Goal: Task Accomplishment & Management: Manage account settings

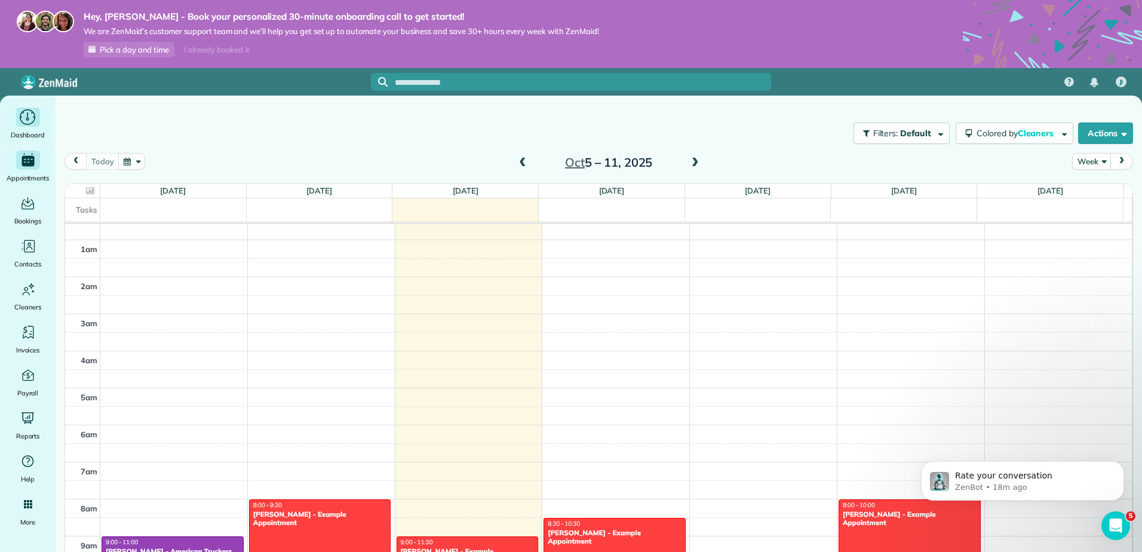
click at [26, 119] on icon "Main" at bounding box center [27, 116] width 3 height 8
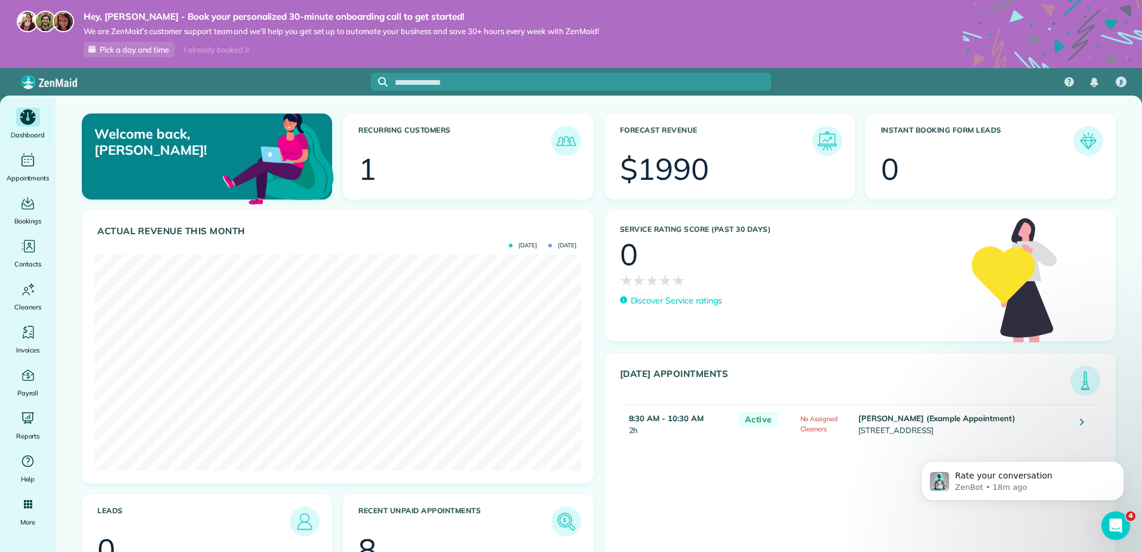
click at [27, 124] on icon "Main" at bounding box center [28, 117] width 16 height 16
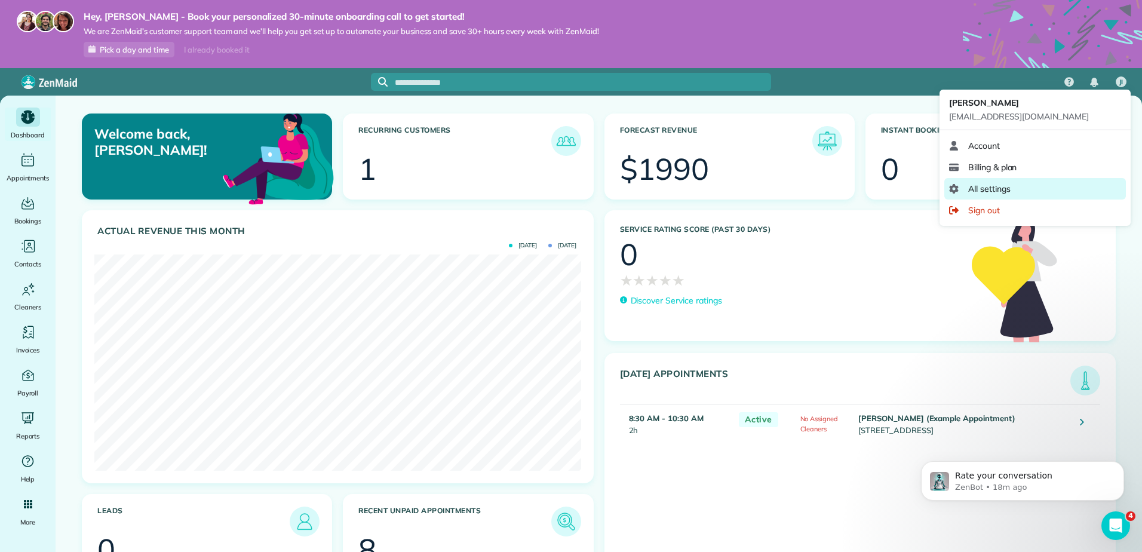
click at [999, 188] on span "All settings" at bounding box center [989, 189] width 42 height 12
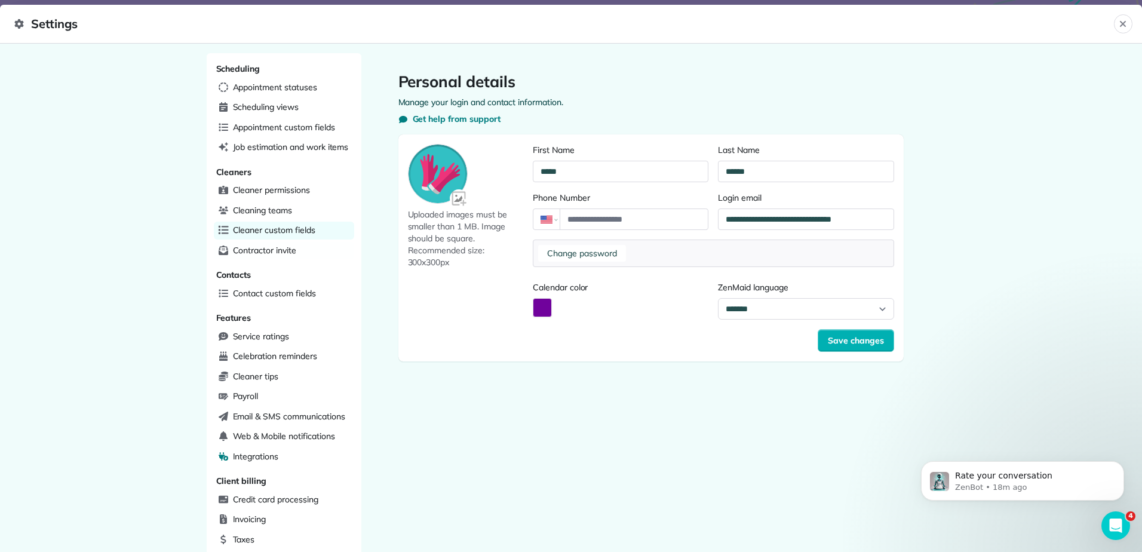
scroll to position [222, 0]
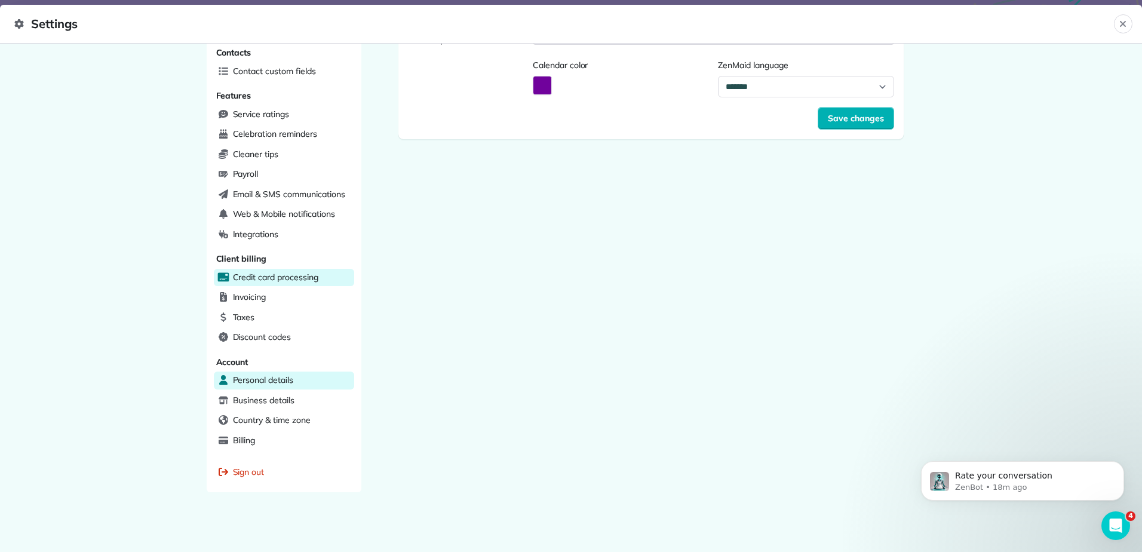
click at [267, 277] on span "Credit card processing" at bounding box center [275, 277] width 85 height 12
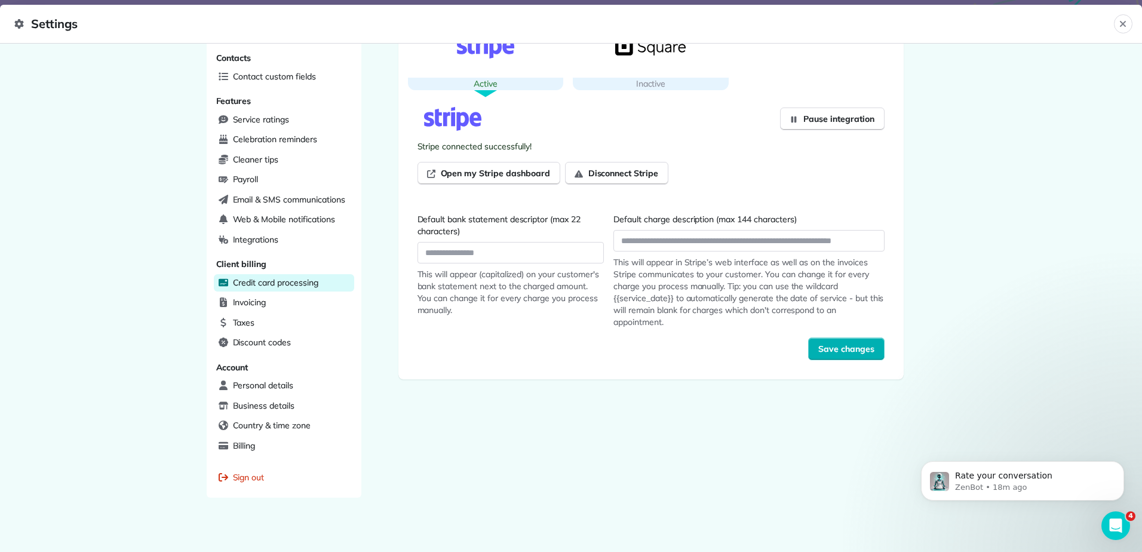
scroll to position [222, 0]
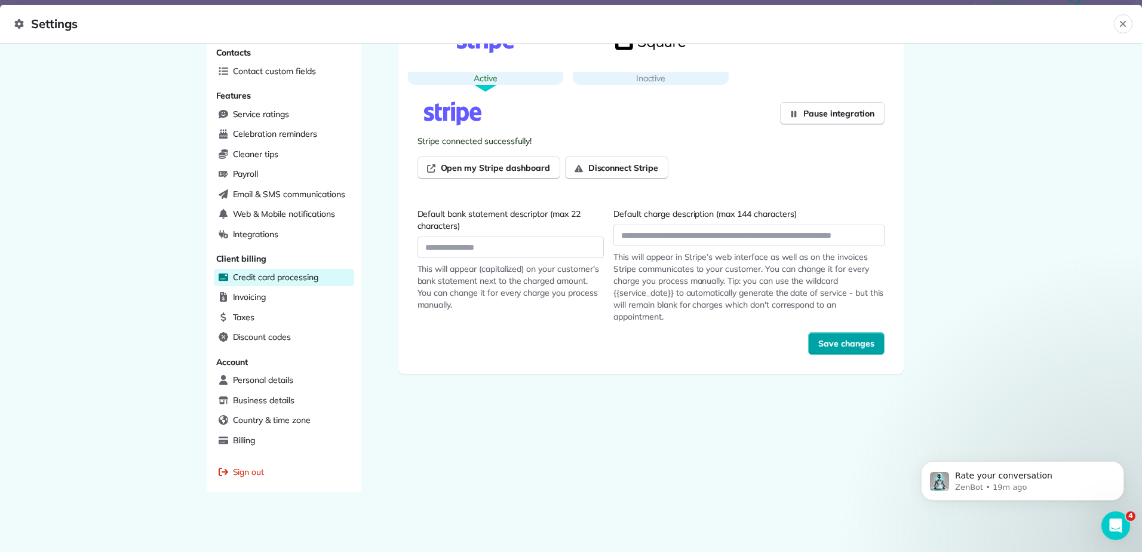
click at [829, 347] on span "Save changes" at bounding box center [846, 343] width 56 height 12
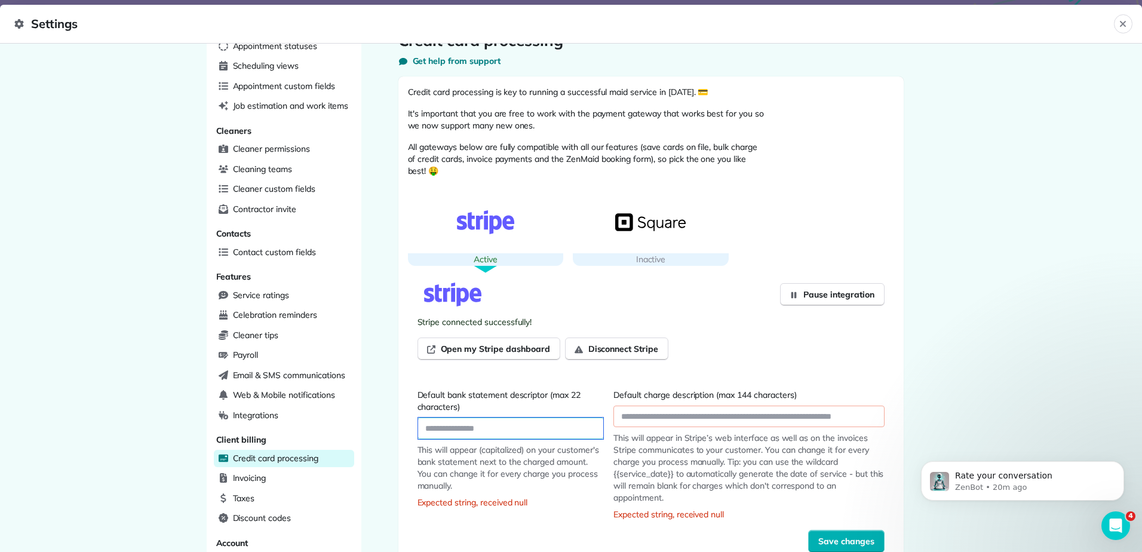
scroll to position [0, 0]
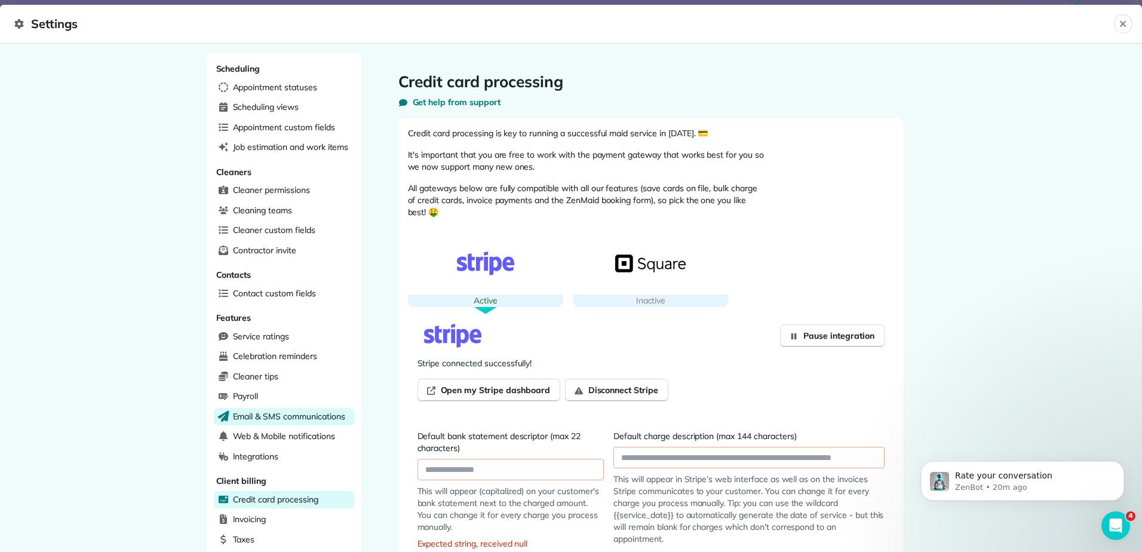
click at [293, 418] on span "Email & SMS communications" at bounding box center [289, 416] width 112 height 12
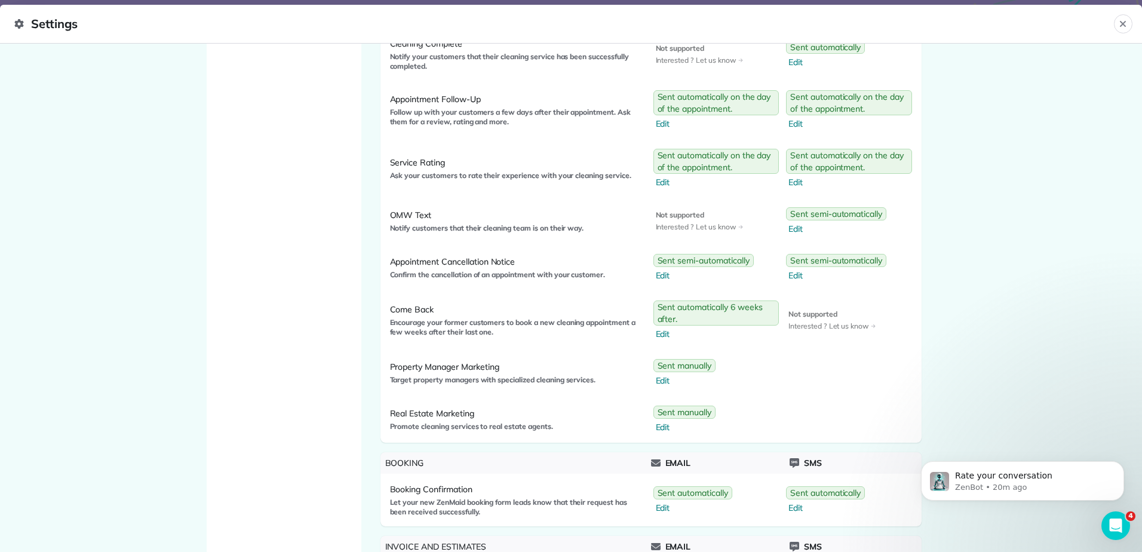
scroll to position [843, 0]
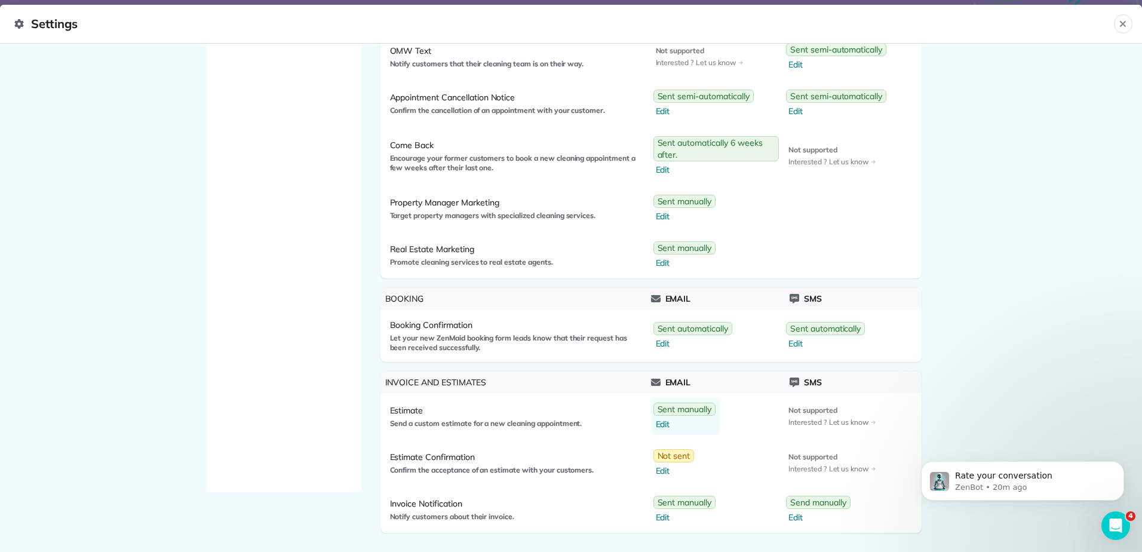
click at [658, 423] on span "Edit" at bounding box center [686, 424] width 60 height 12
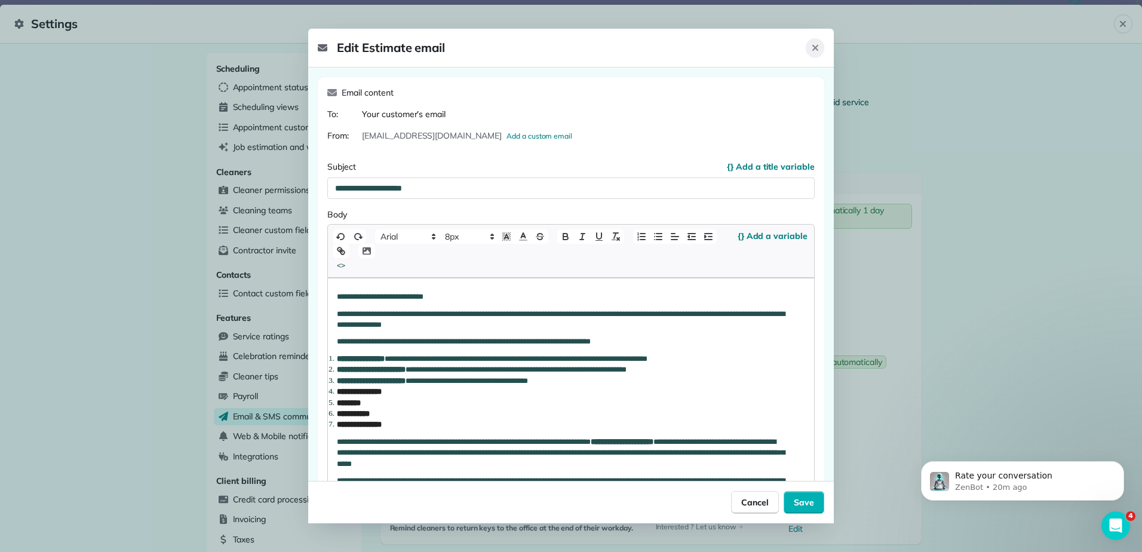
click at [812, 50] on icon "Close" at bounding box center [816, 48] width 10 height 10
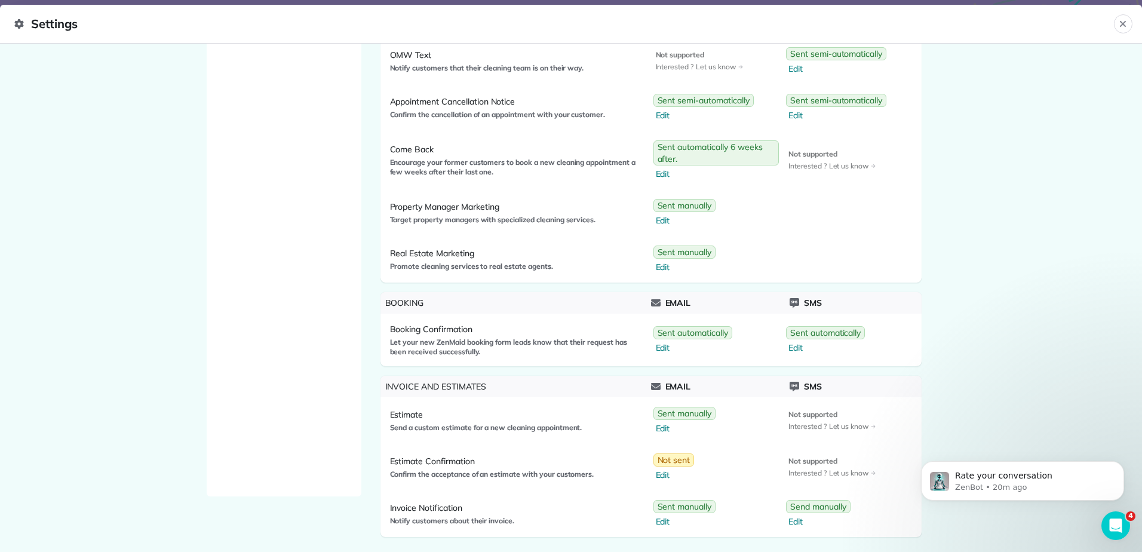
scroll to position [843, 0]
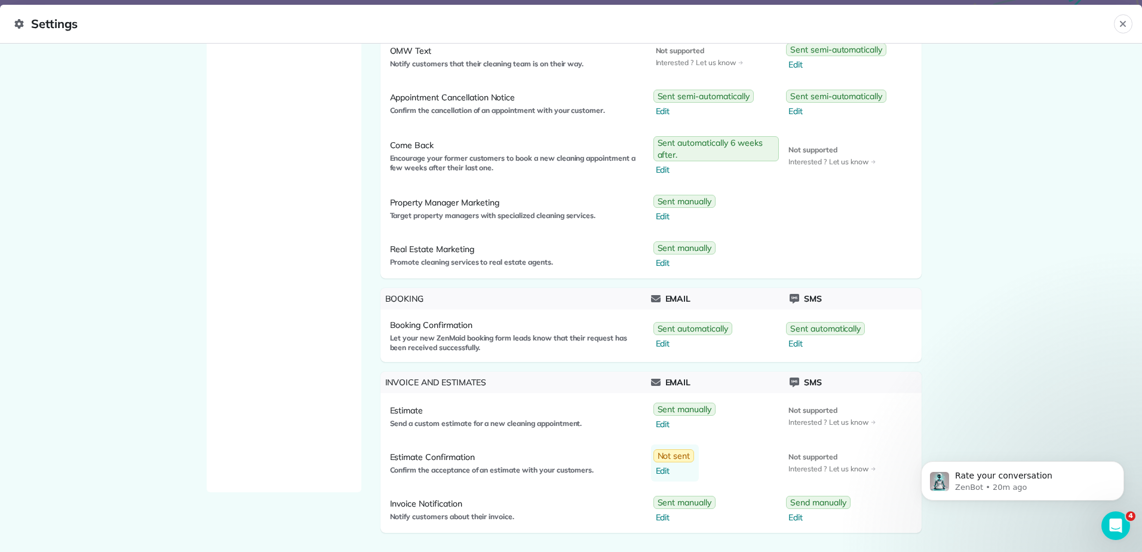
click at [657, 472] on span "Edit" at bounding box center [675, 471] width 39 height 12
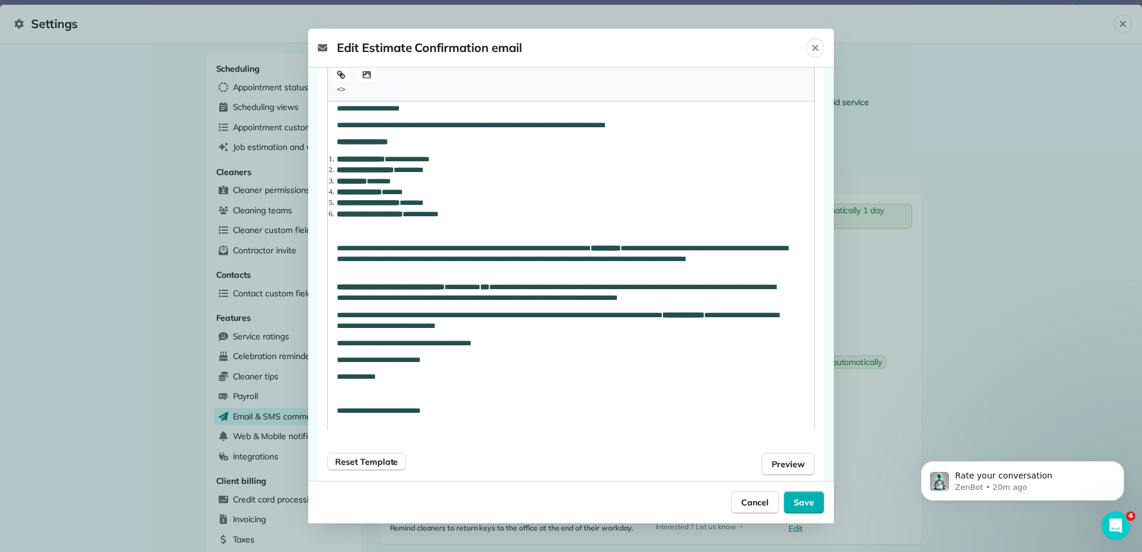
scroll to position [285, 0]
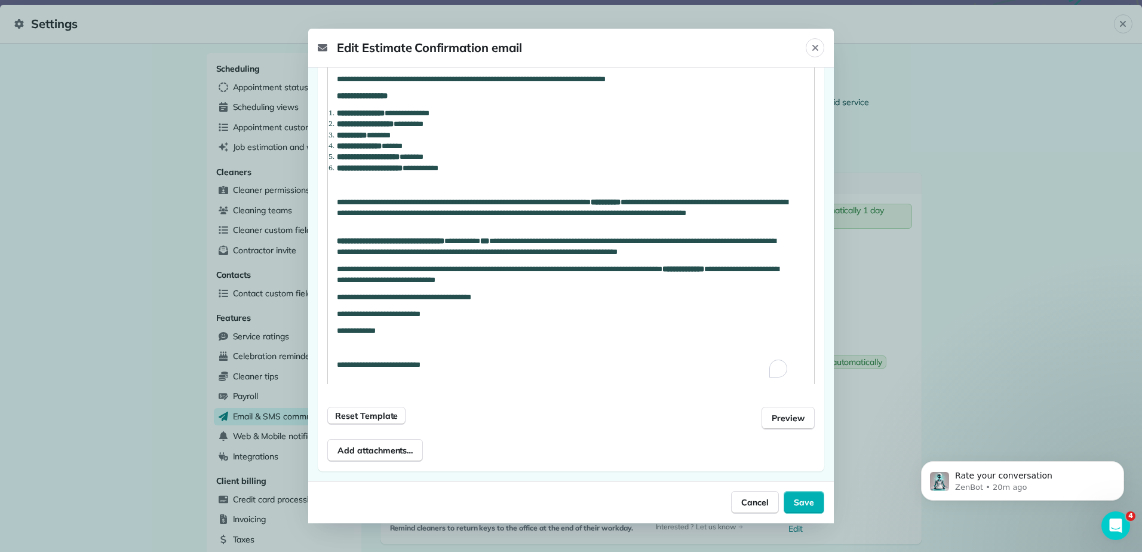
drag, startPoint x: 569, startPoint y: 200, endPoint x: 667, endPoint y: 199, distance: 98.6
click at [667, 199] on p "**********" at bounding box center [562, 213] width 450 height 33
drag, startPoint x: 418, startPoint y: 157, endPoint x: 464, endPoint y: 157, distance: 46.0
click at [464, 157] on li "**********" at bounding box center [562, 157] width 450 height 11
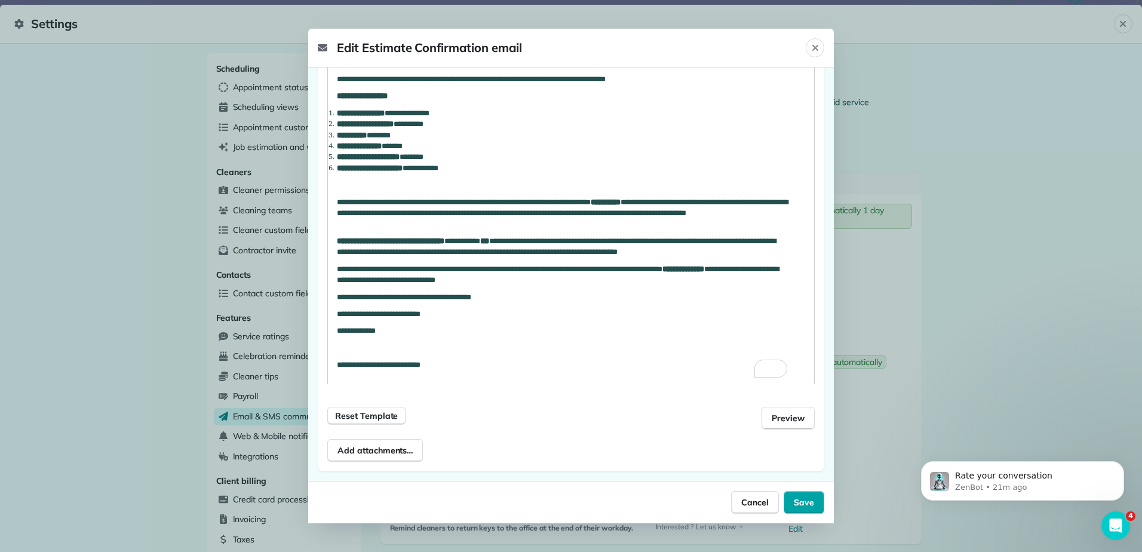
drag, startPoint x: 797, startPoint y: 508, endPoint x: 803, endPoint y: 511, distance: 6.7
click at [803, 511] on button "Save" at bounding box center [804, 502] width 41 height 23
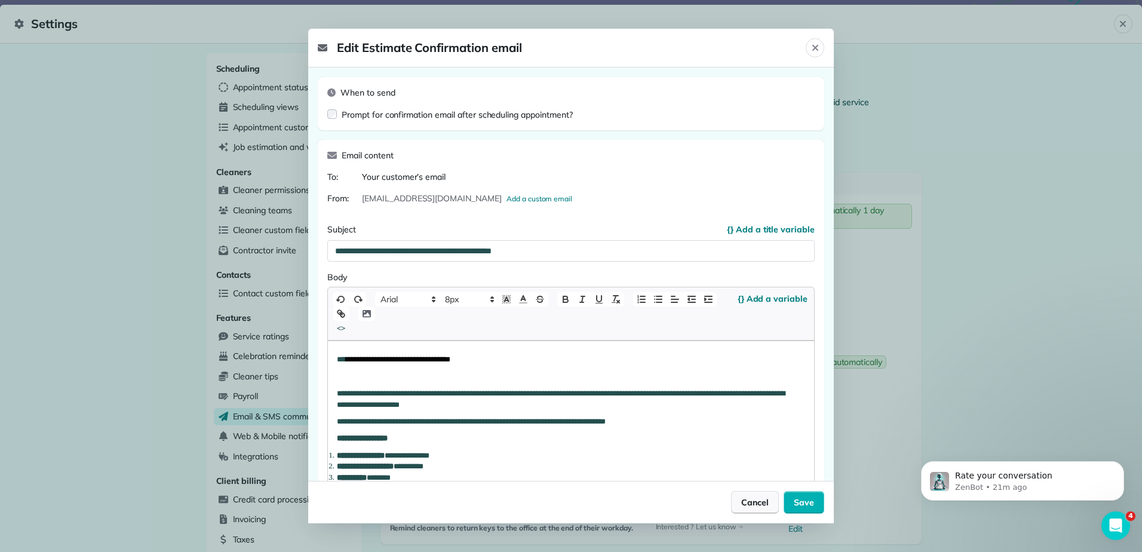
click at [765, 504] on span "Cancel" at bounding box center [754, 502] width 27 height 12
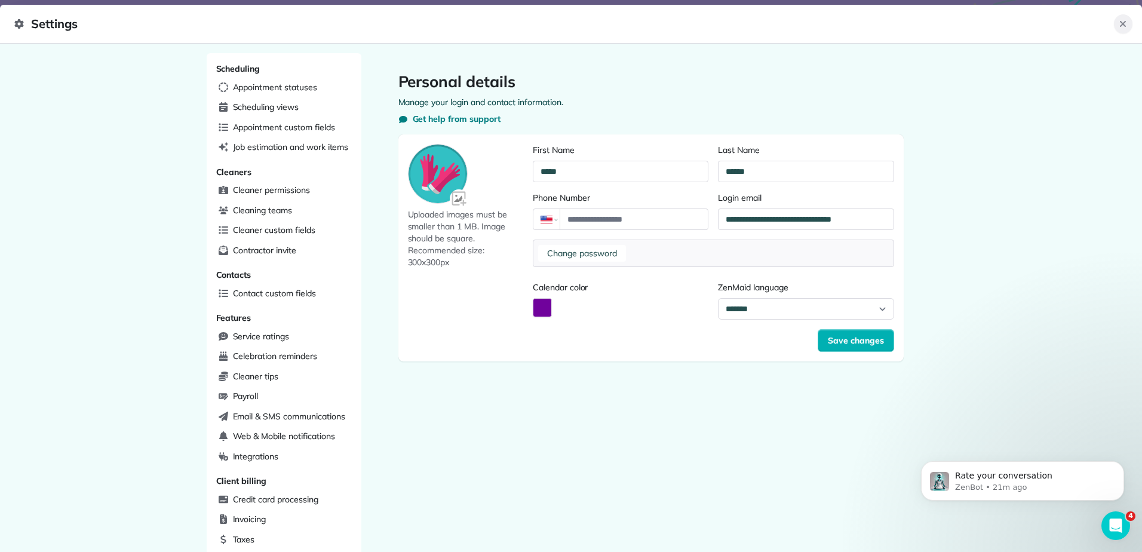
click at [1125, 27] on icon "Close" at bounding box center [1123, 24] width 10 height 10
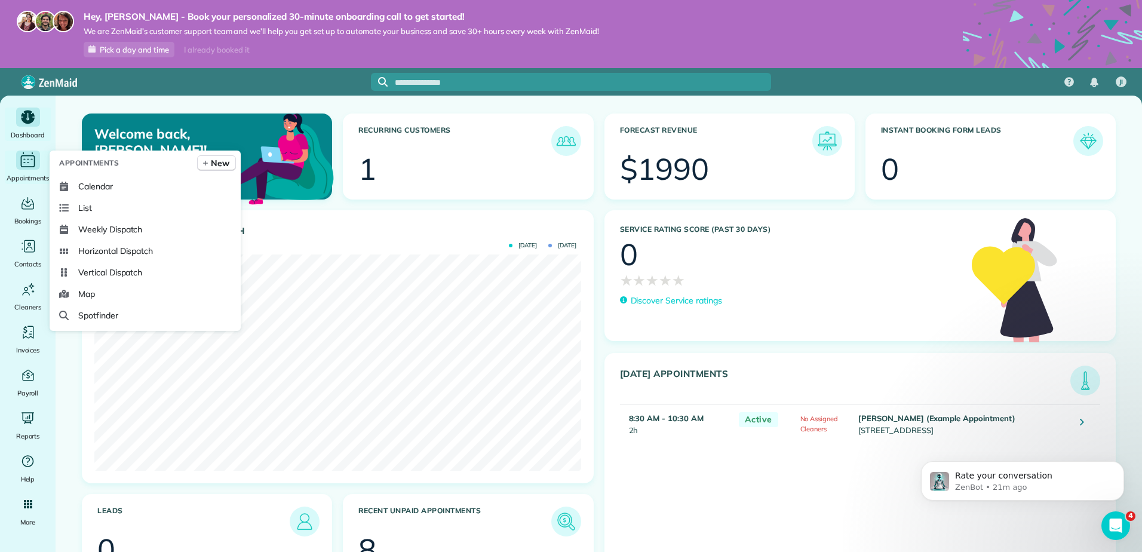
click at [23, 159] on icon "Main" at bounding box center [28, 161] width 19 height 18
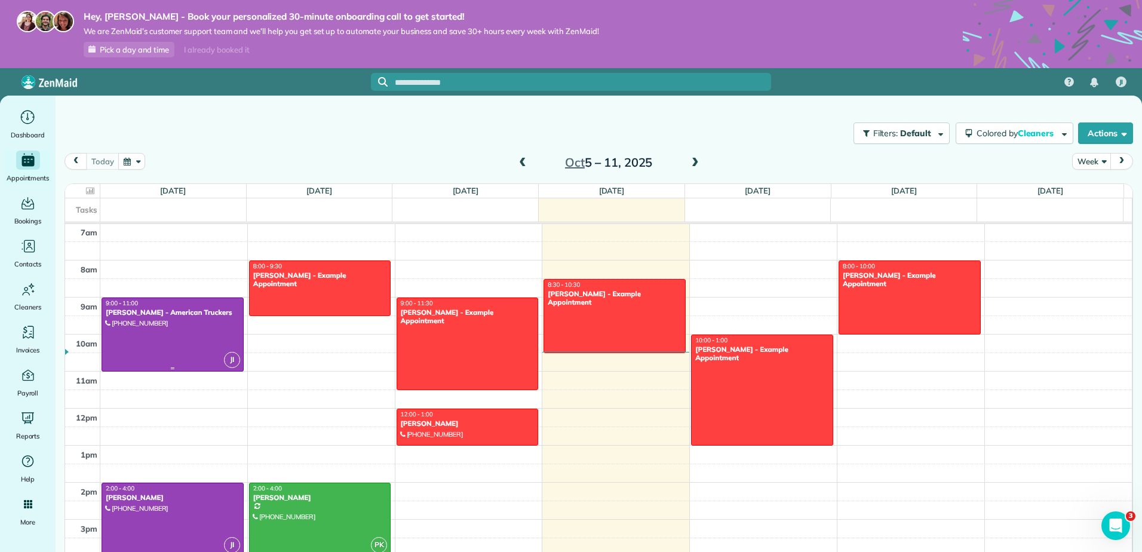
click at [187, 337] on div at bounding box center [172, 334] width 141 height 73
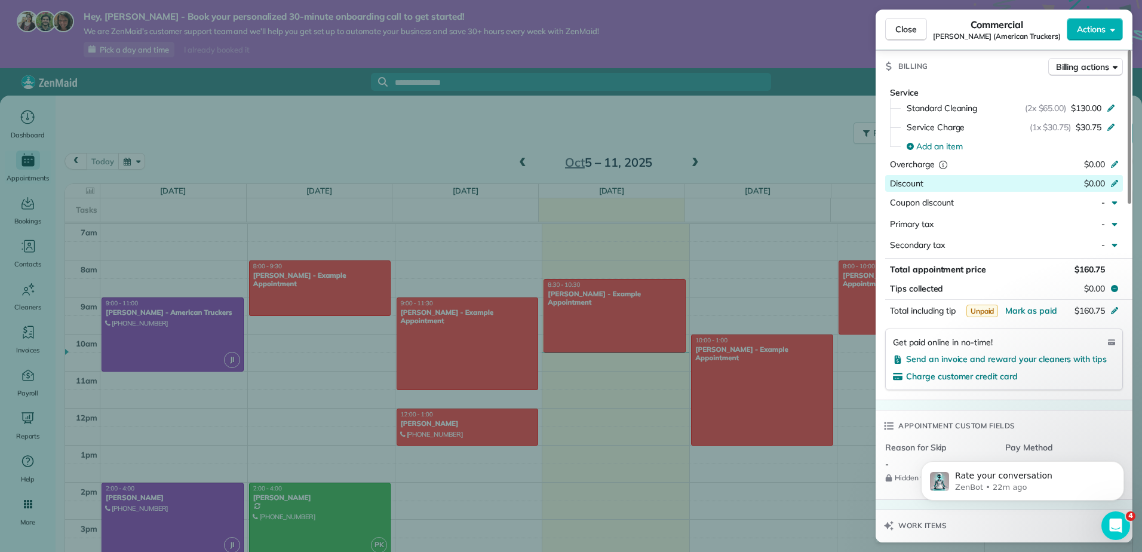
scroll to position [480, 0]
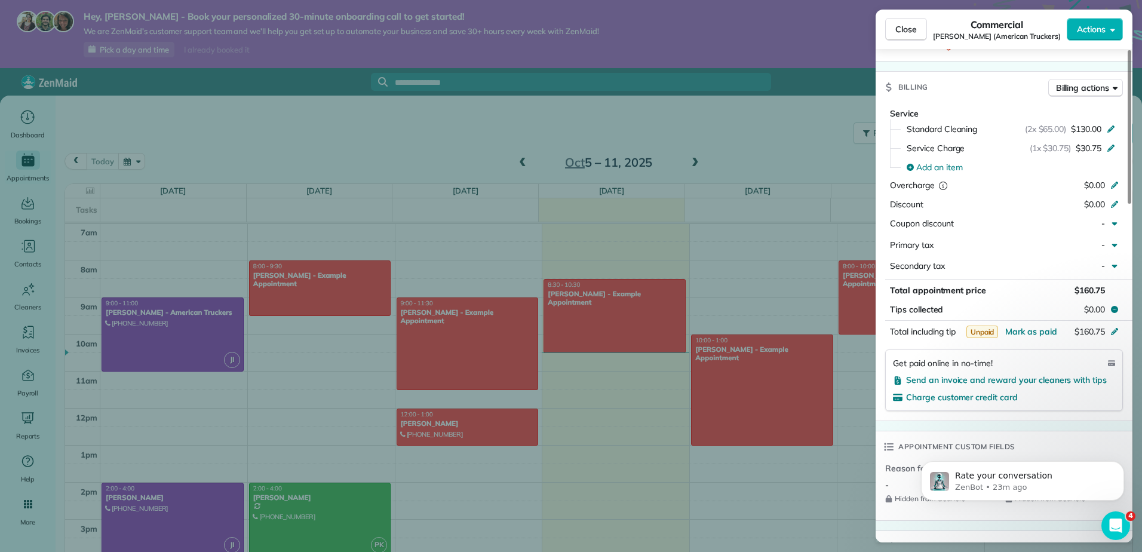
click at [380, 114] on div "Close Commercial Dorthea Simmons (American Truckers) Actions Status Active Dort…" at bounding box center [571, 276] width 1142 height 552
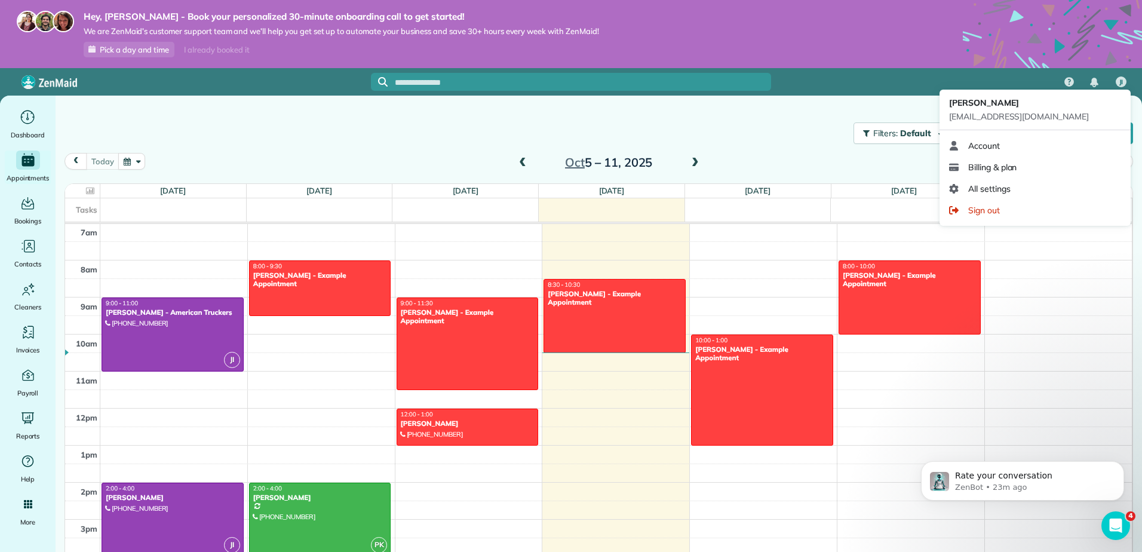
click at [1008, 188] on span "All settings" at bounding box center [989, 189] width 42 height 12
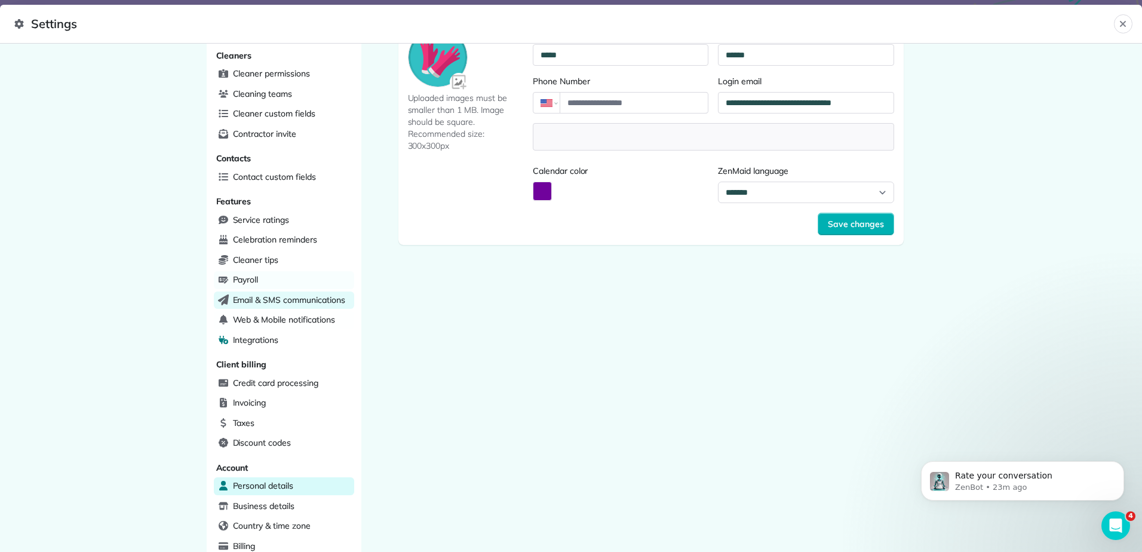
scroll to position [119, 0]
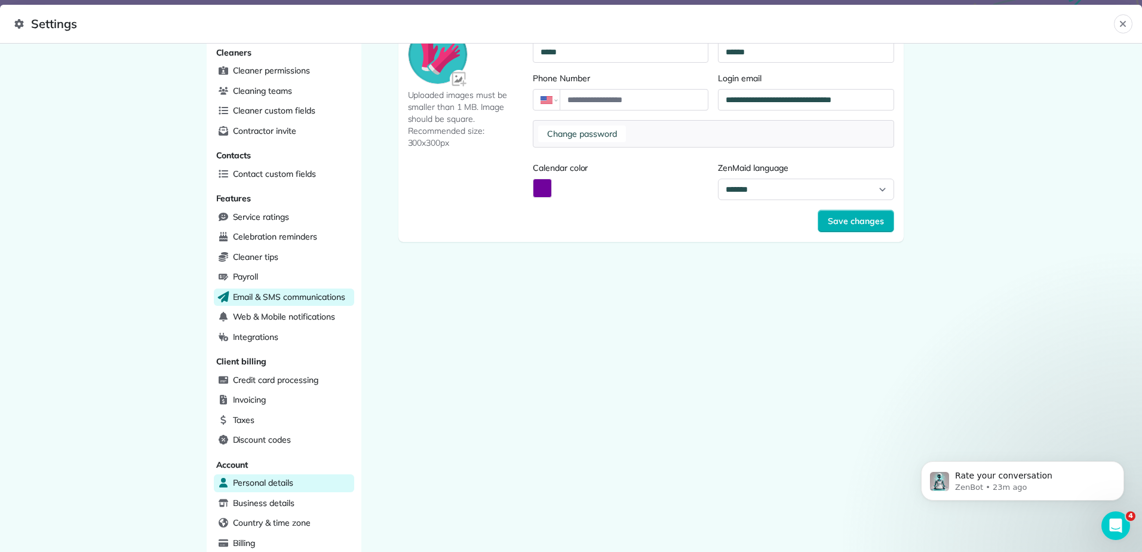
click at [267, 297] on span "Email & SMS communications" at bounding box center [289, 297] width 112 height 12
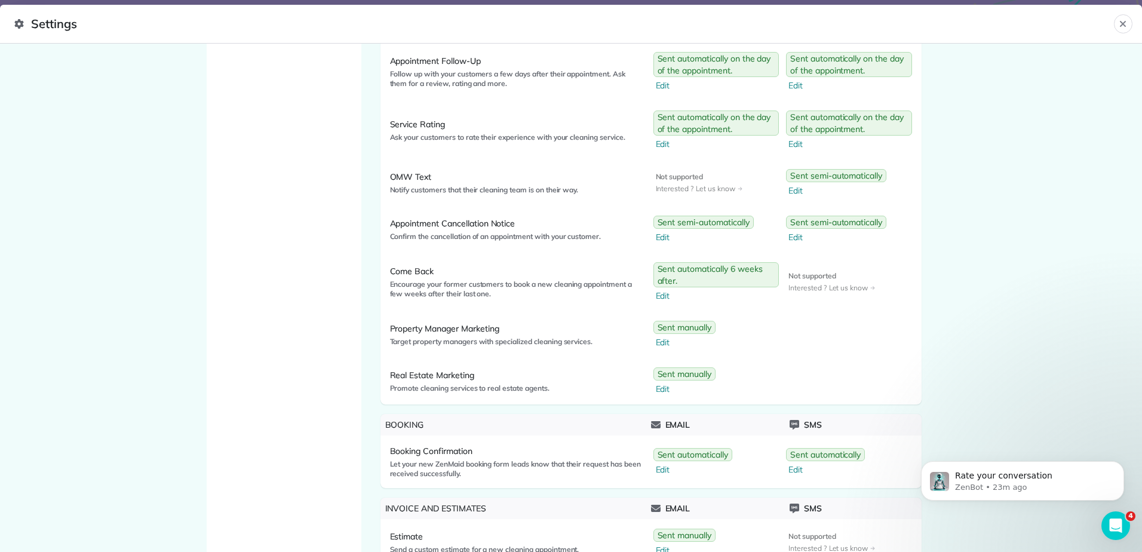
scroll to position [843, 0]
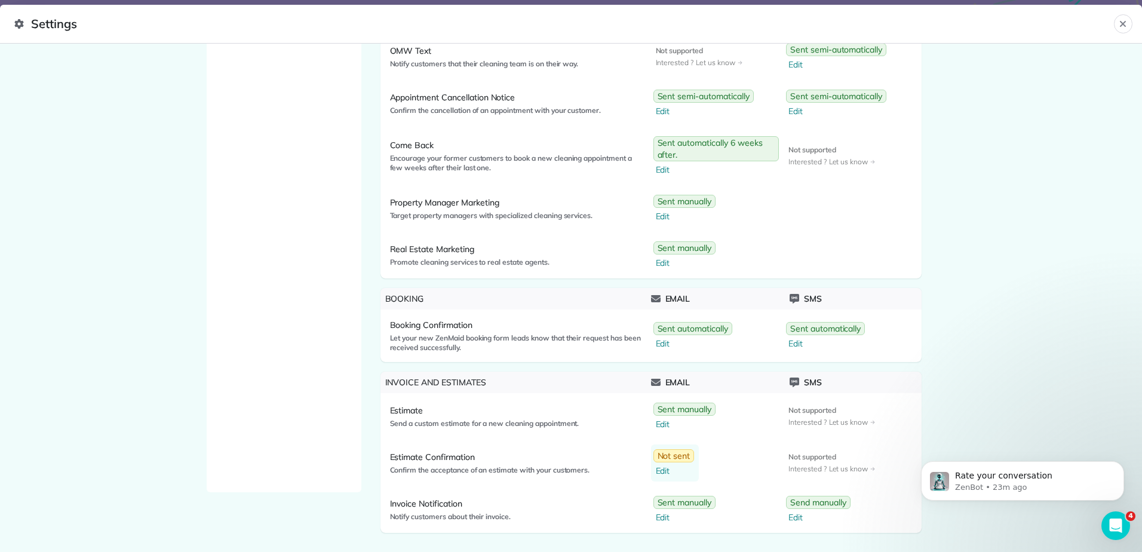
click at [659, 472] on span "Edit" at bounding box center [675, 471] width 39 height 12
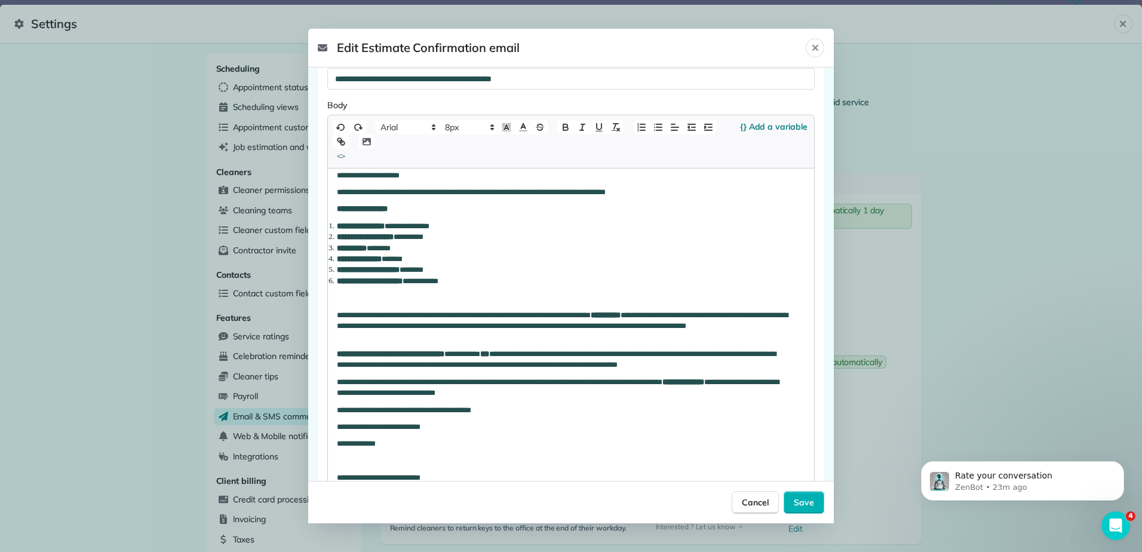
scroll to position [179, 0]
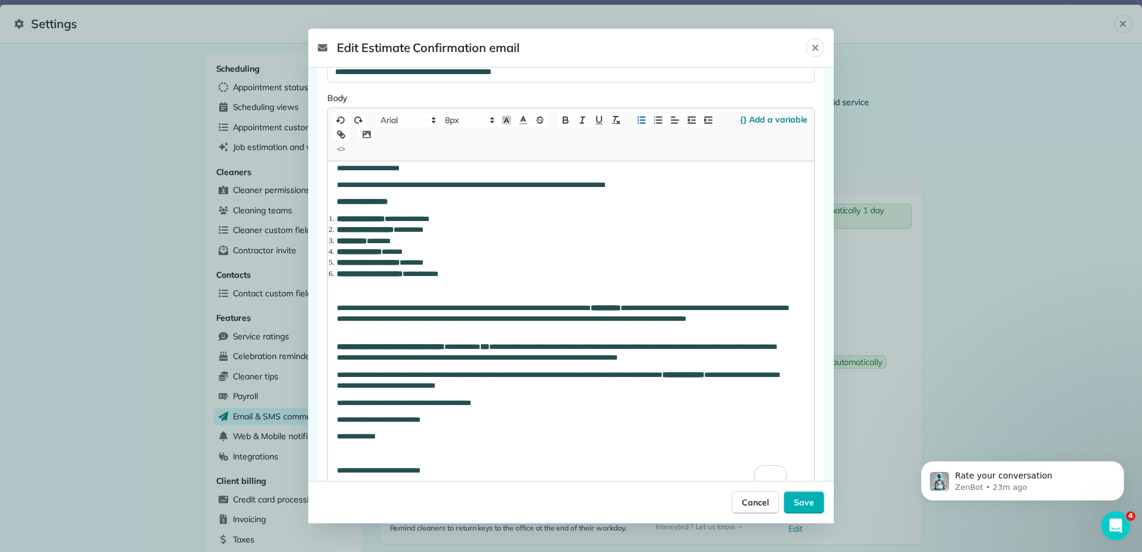
drag, startPoint x: 416, startPoint y: 262, endPoint x: 451, endPoint y: 265, distance: 35.3
click at [451, 265] on li "**********" at bounding box center [562, 262] width 450 height 11
click at [817, 49] on icon "Close" at bounding box center [816, 48] width 10 height 10
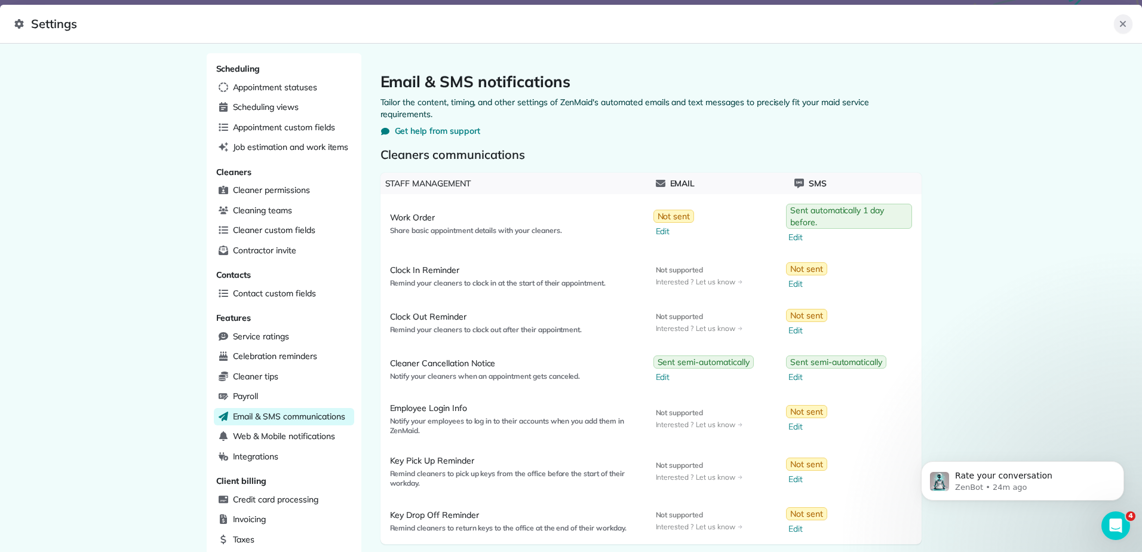
click at [1124, 27] on icon "Close" at bounding box center [1123, 24] width 10 height 10
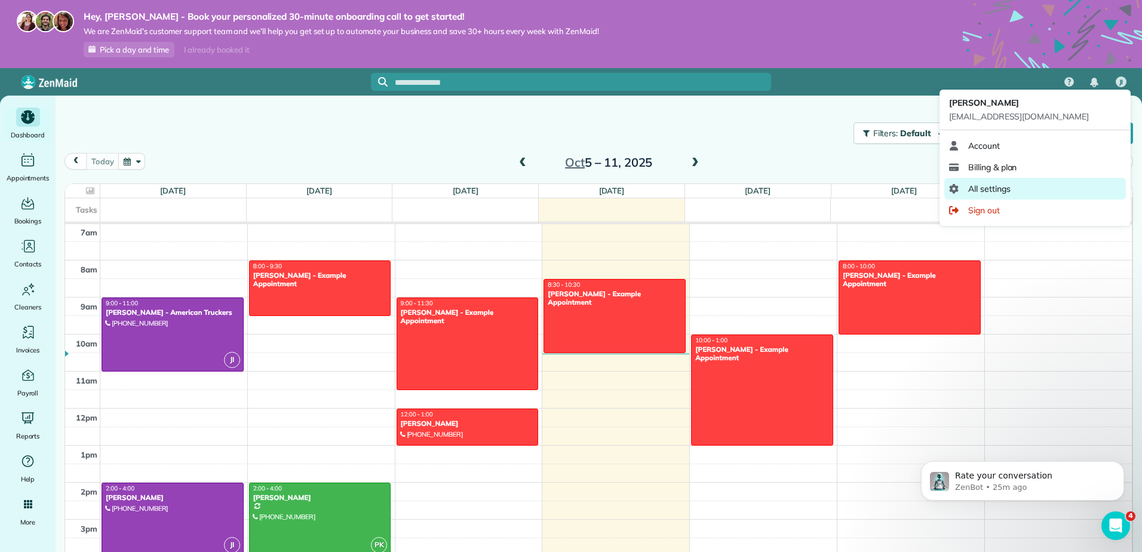
click at [995, 190] on span "All settings" at bounding box center [989, 189] width 42 height 12
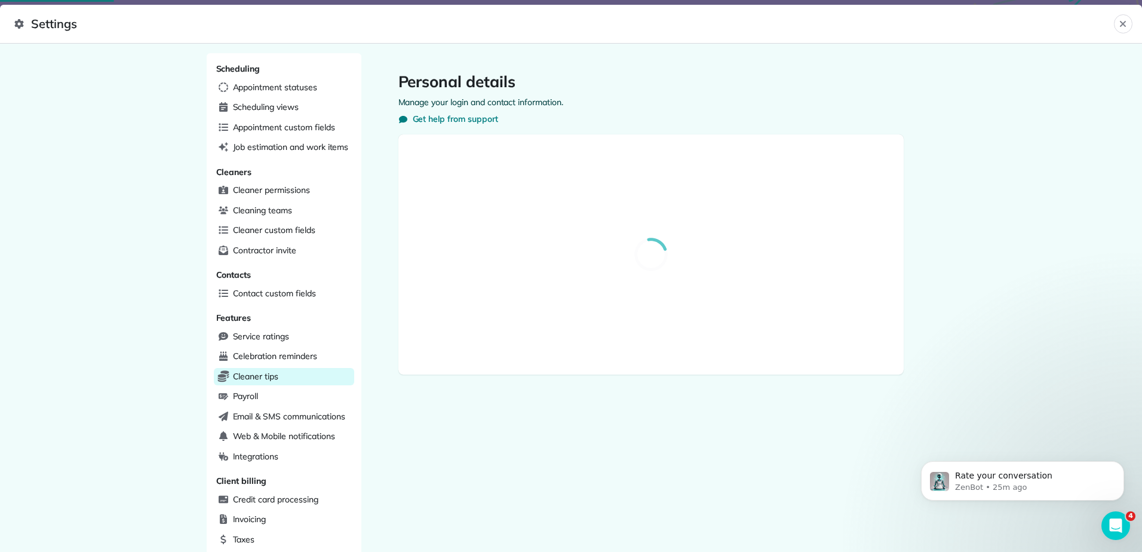
scroll to position [222, 0]
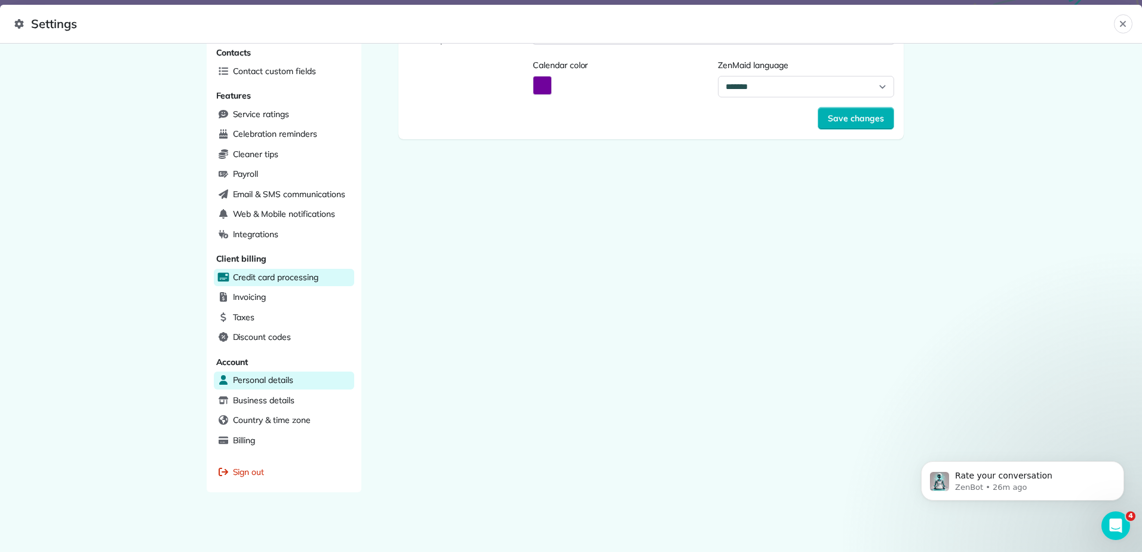
click at [267, 281] on span "Credit card processing" at bounding box center [275, 277] width 85 height 12
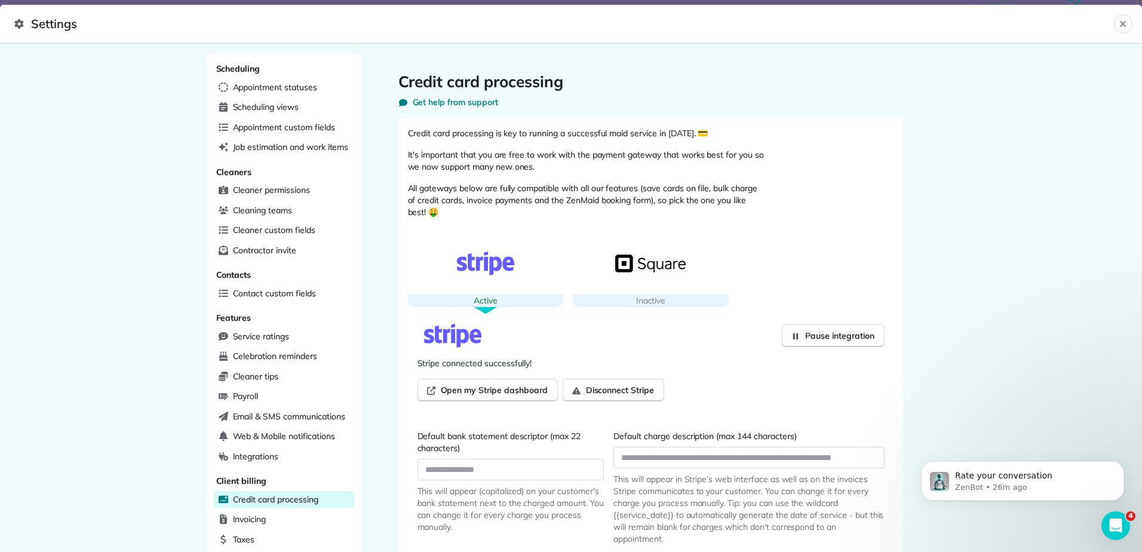
scroll to position [119, 0]
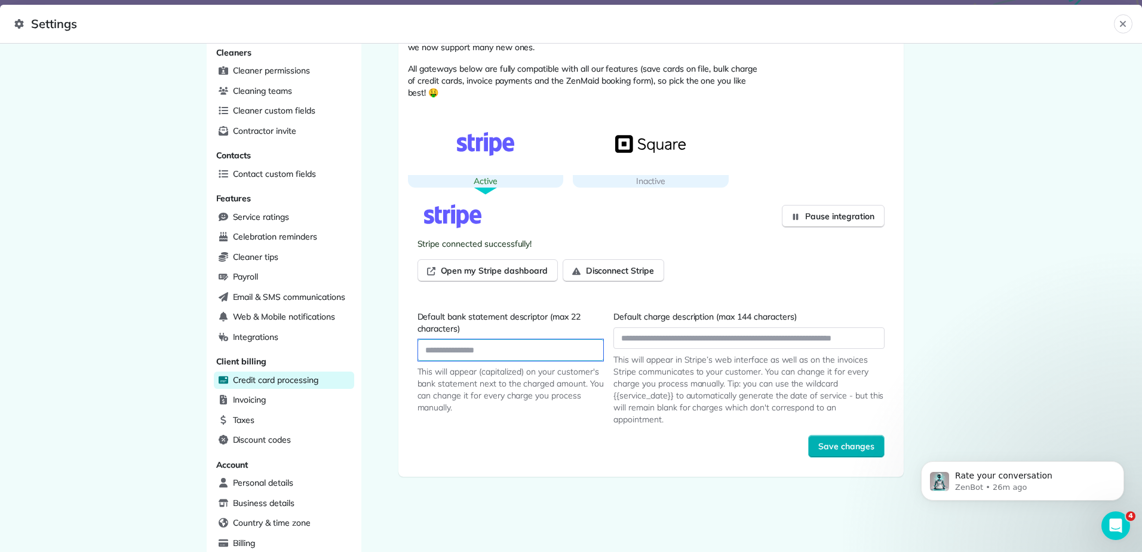
click at [513, 353] on input "Default bank statement descriptor (max 22 characters)" at bounding box center [511, 350] width 186 height 22
type input "*"
type input "**********"
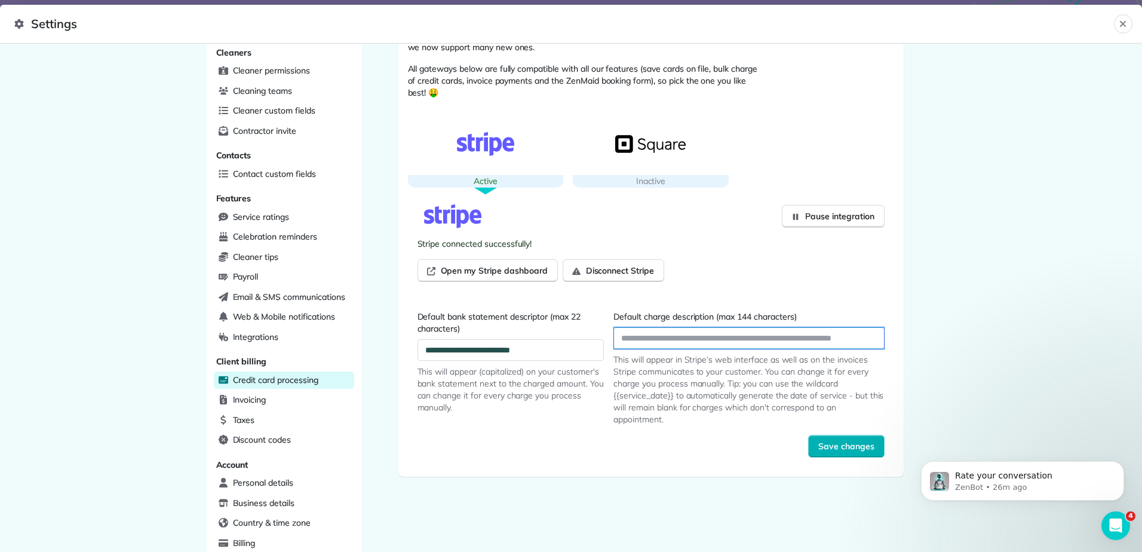
click at [731, 336] on input "Default charge description (max 144 characters)" at bounding box center [748, 338] width 269 height 22
click at [836, 447] on span "Save changes" at bounding box center [846, 446] width 56 height 12
click at [855, 445] on span "Save changes" at bounding box center [846, 446] width 56 height 12
click at [842, 446] on span "Save changes" at bounding box center [846, 446] width 56 height 12
click at [1122, 23] on icon "Close" at bounding box center [1123, 24] width 6 height 6
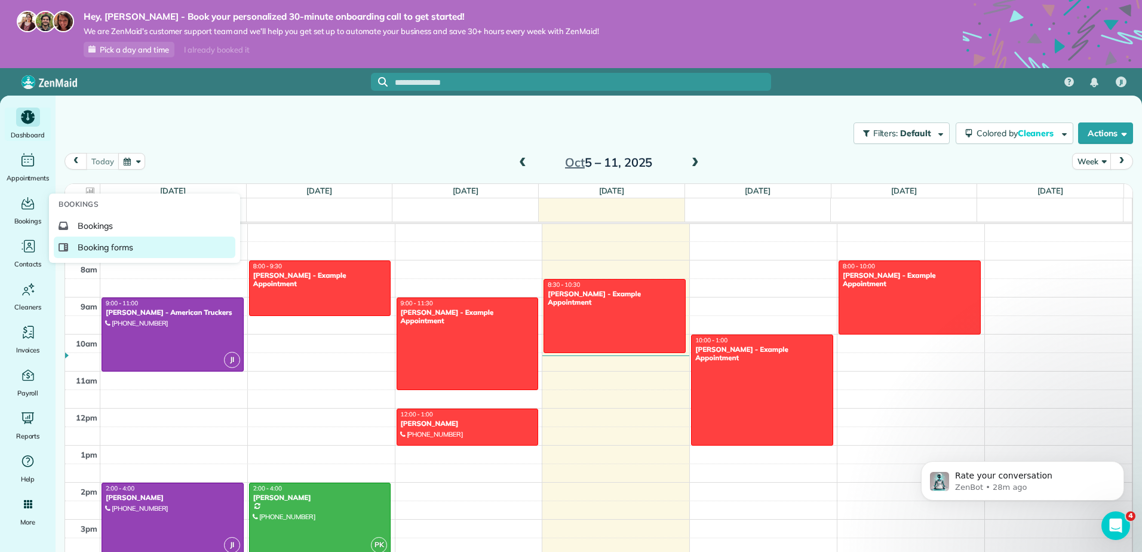
click at [90, 241] on link "Booking forms" at bounding box center [145, 248] width 182 height 22
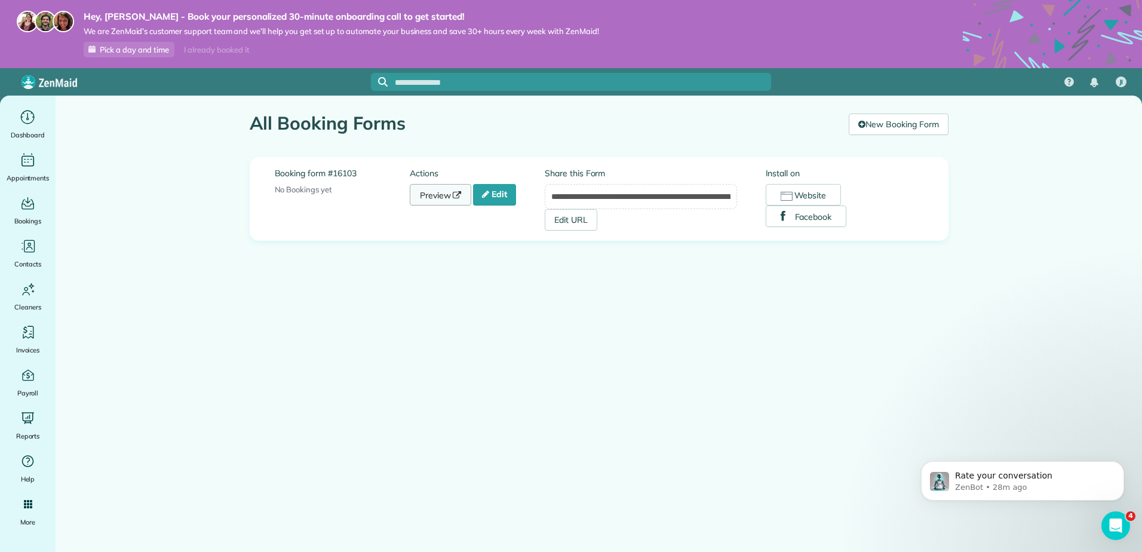
click at [428, 191] on link "Preview" at bounding box center [441, 195] width 62 height 22
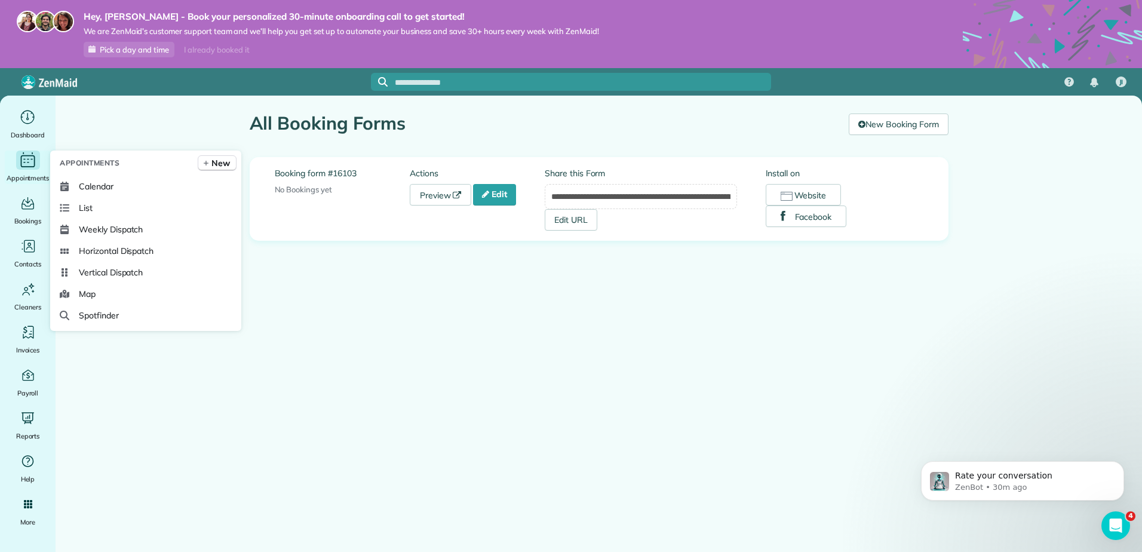
click at [23, 156] on icon "Main" at bounding box center [28, 161] width 19 height 18
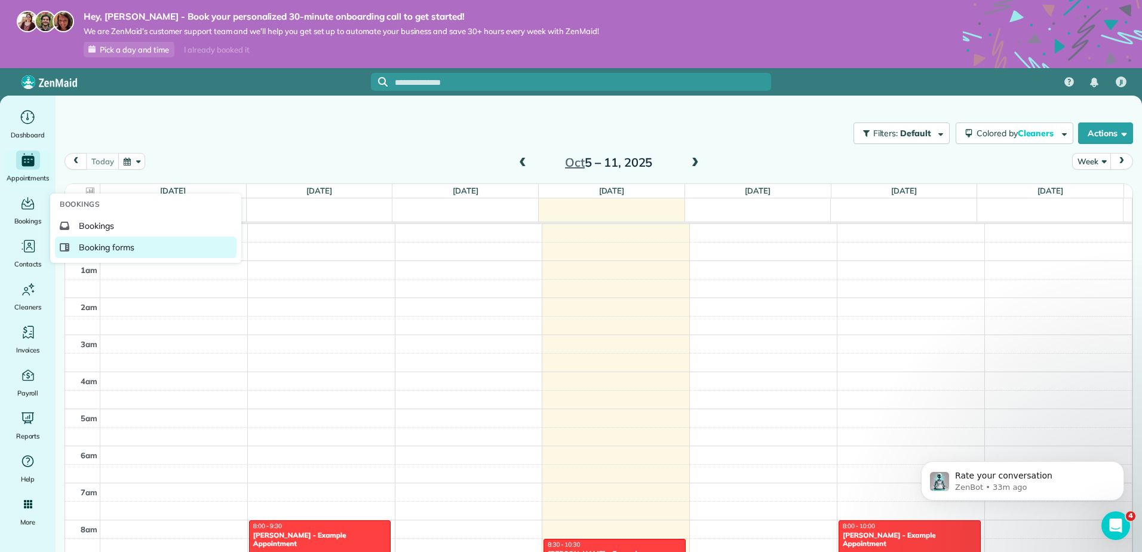
click at [97, 245] on span "Booking forms" at bounding box center [107, 247] width 56 height 12
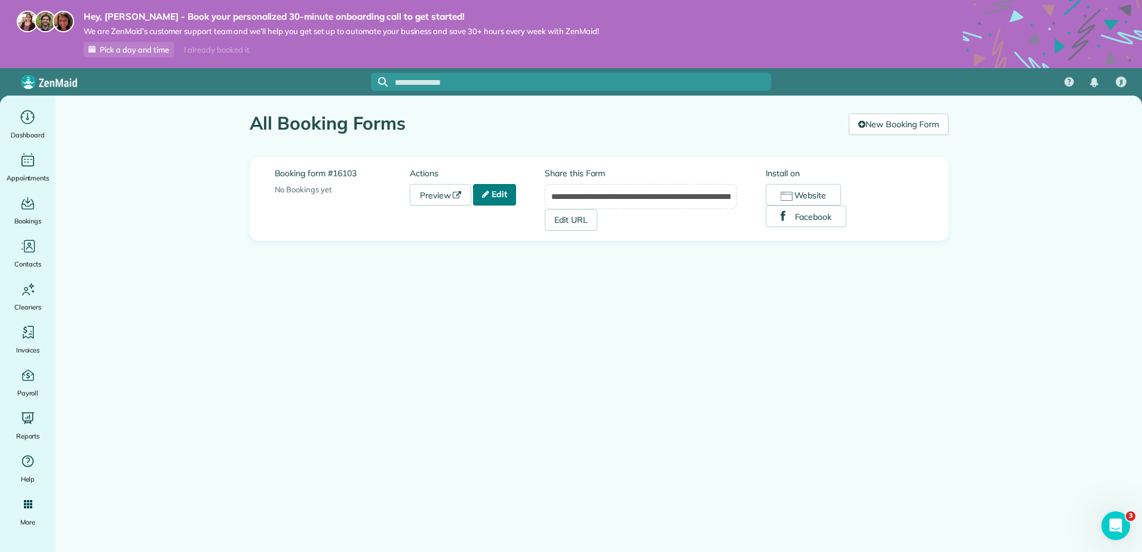
click at [504, 194] on link "Edit" at bounding box center [494, 195] width 43 height 22
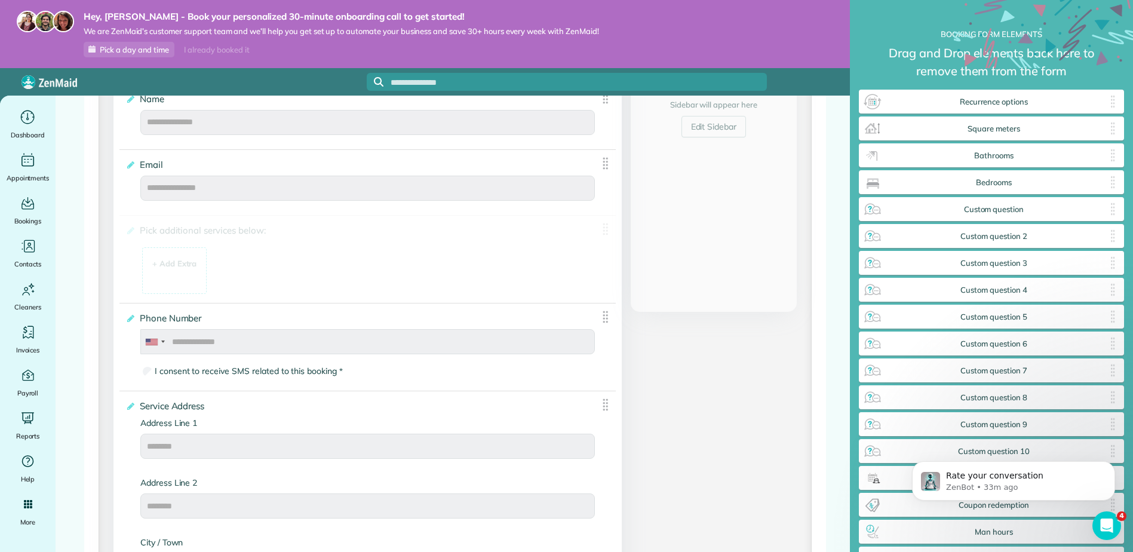
drag, startPoint x: 1009, startPoint y: 131, endPoint x: 381, endPoint y: 244, distance: 637.9
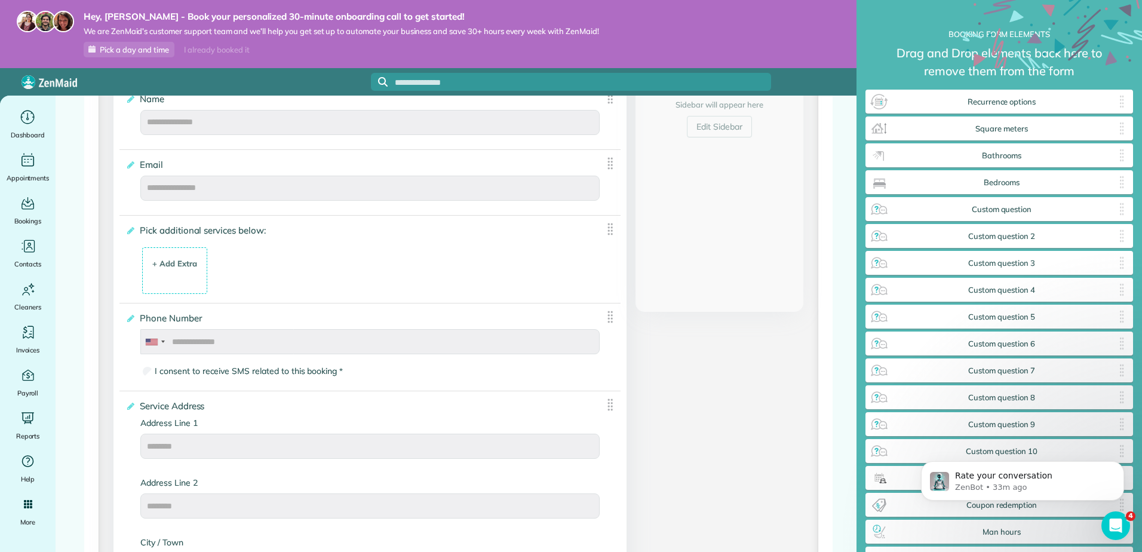
scroll to position [582, 268]
click at [175, 258] on div "+ Add Extra" at bounding box center [174, 264] width 45 height 12
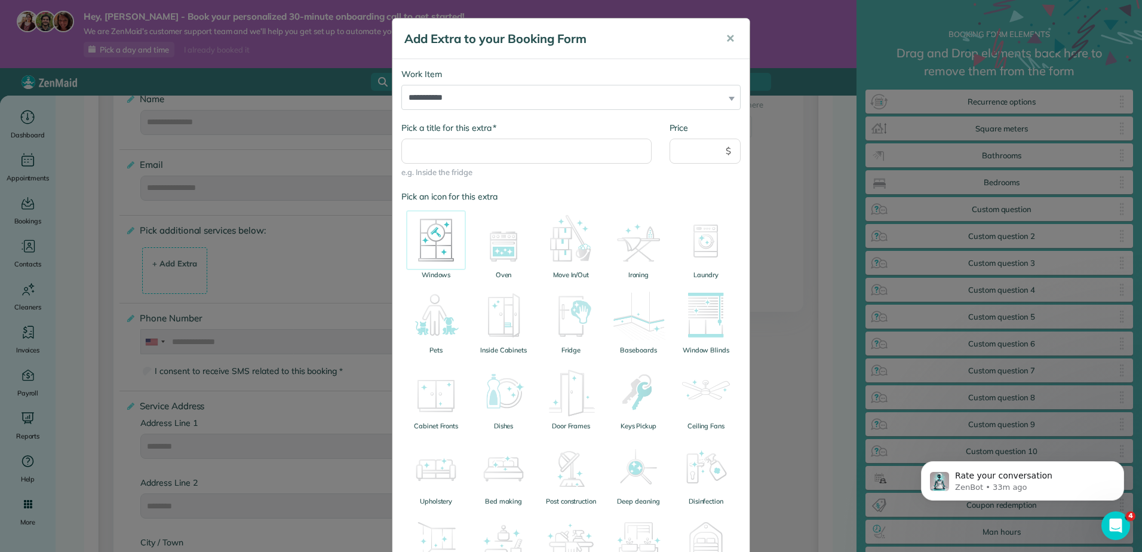
click at [435, 238] on img at bounding box center [436, 240] width 60 height 60
click at [474, 94] on select "**********" at bounding box center [570, 97] width 339 height 25
select select "******"
click at [401, 85] on select "**********" at bounding box center [570, 97] width 339 height 25
click at [689, 152] on input "Price" at bounding box center [706, 151] width 72 height 25
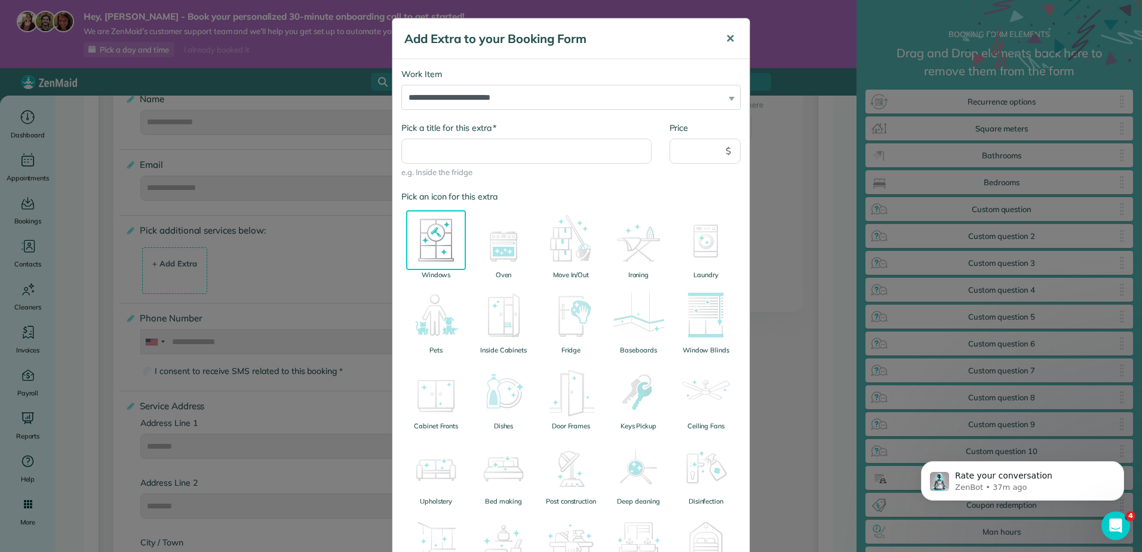
click at [726, 39] on span "✕" at bounding box center [730, 39] width 9 height 14
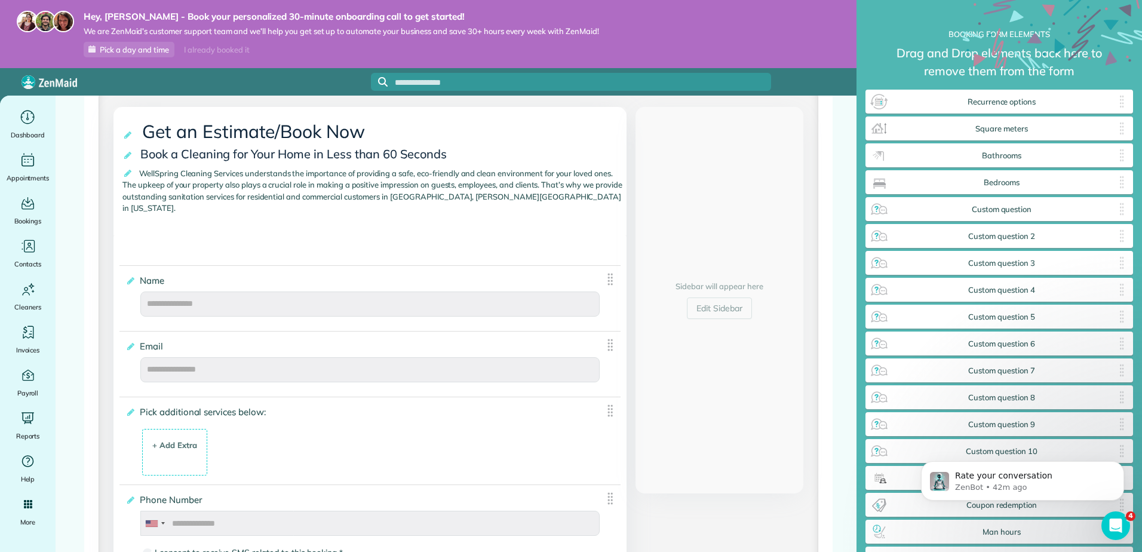
scroll to position [0, 0]
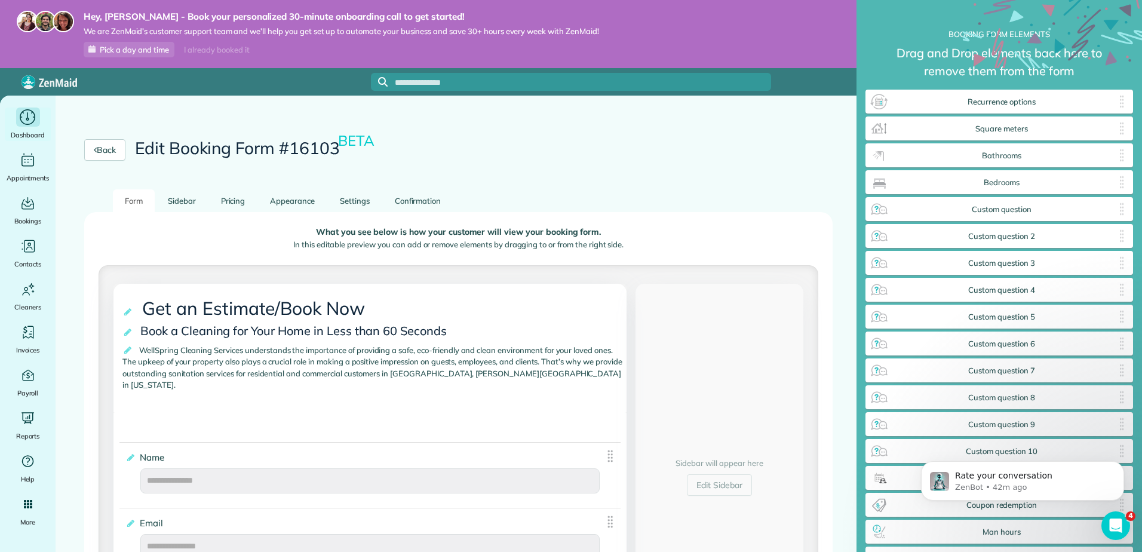
click at [36, 128] on div "Dashboard" at bounding box center [28, 124] width 48 height 33
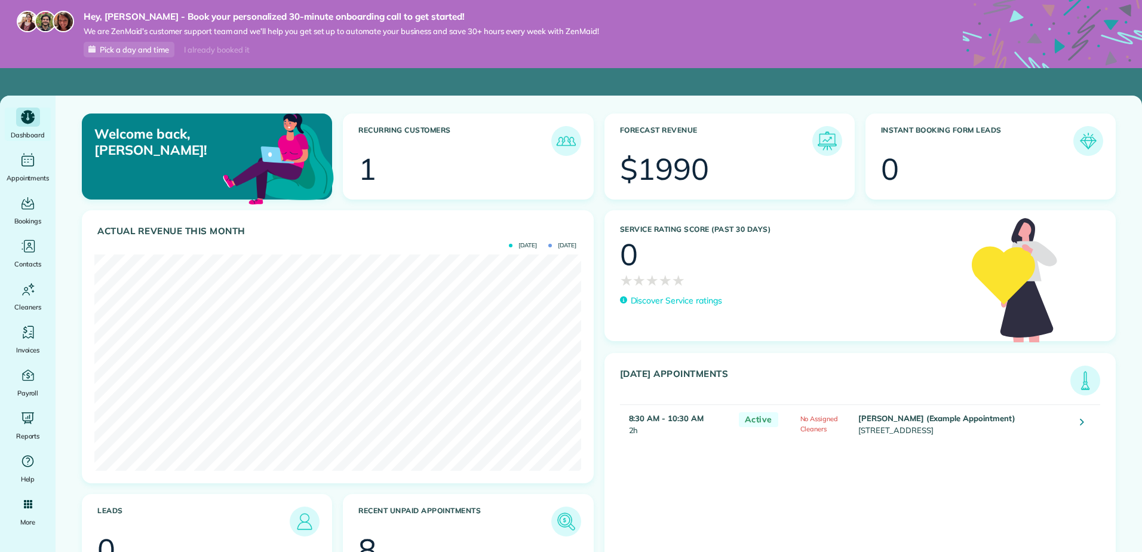
scroll to position [216, 486]
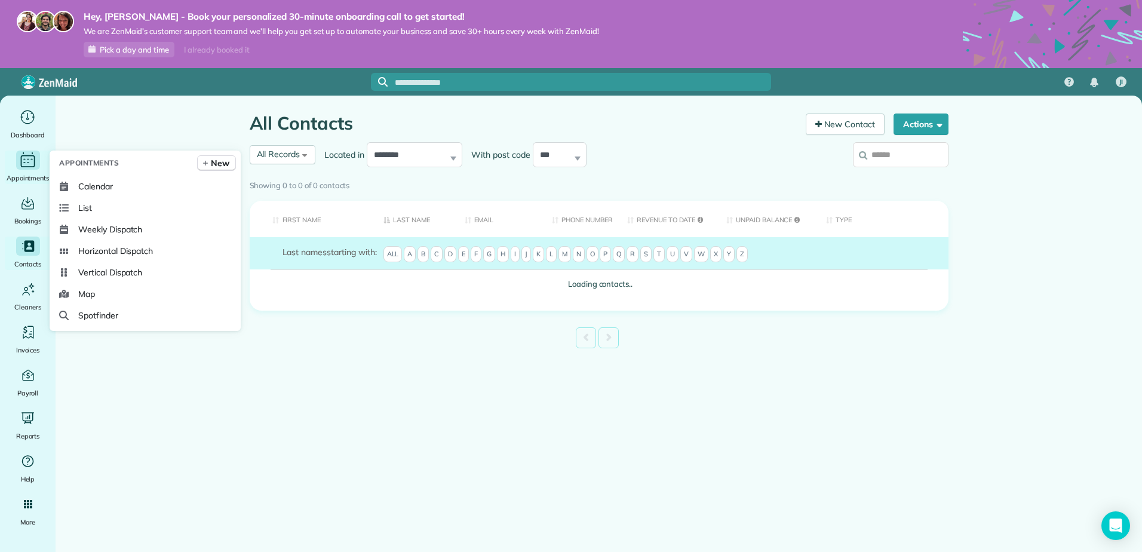
click at [19, 162] on icon "Main" at bounding box center [28, 161] width 19 height 18
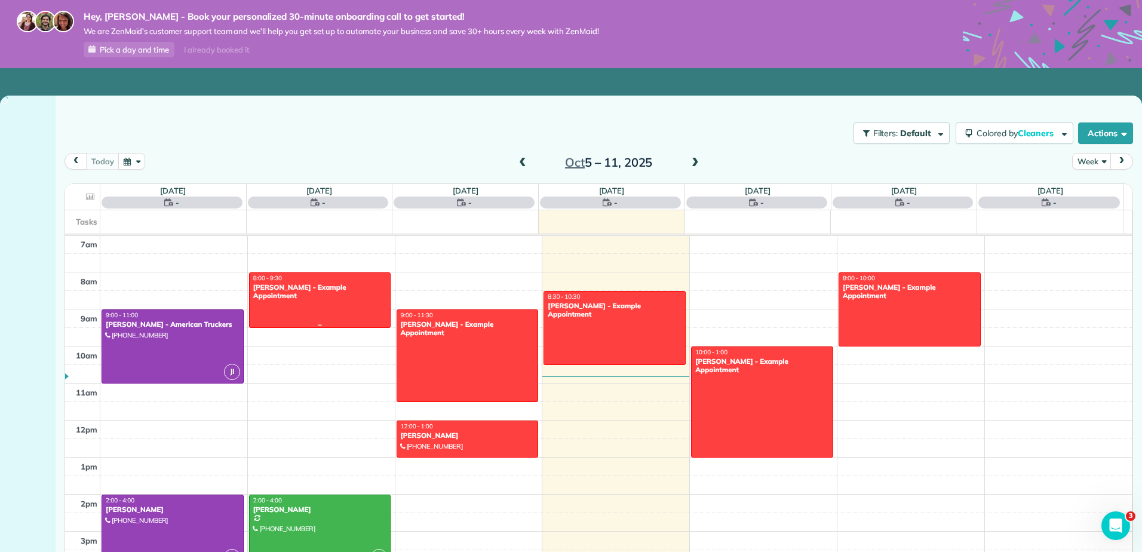
click at [299, 302] on div at bounding box center [320, 300] width 141 height 54
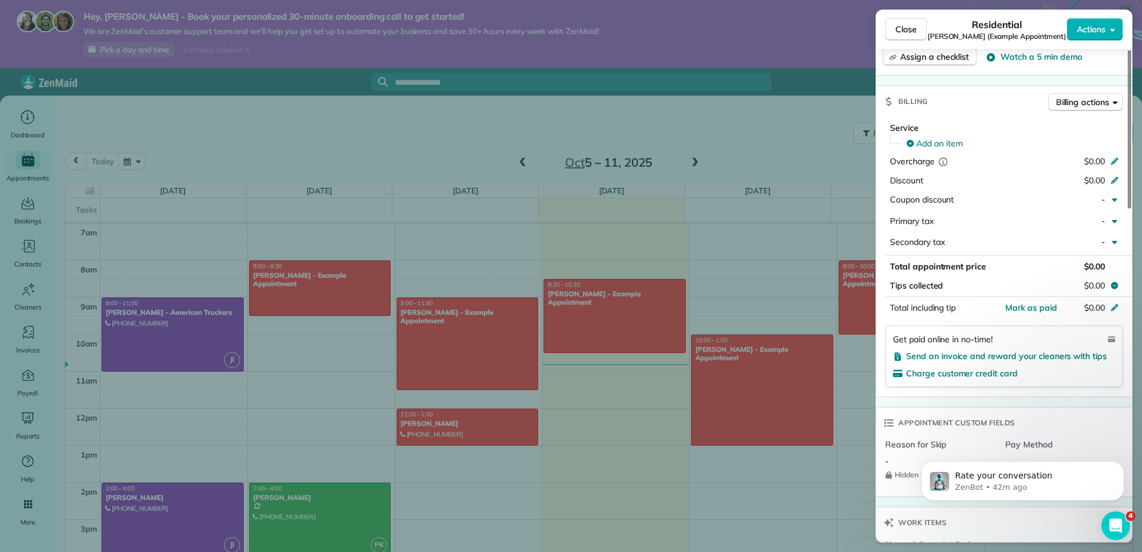
scroll to position [298, 0]
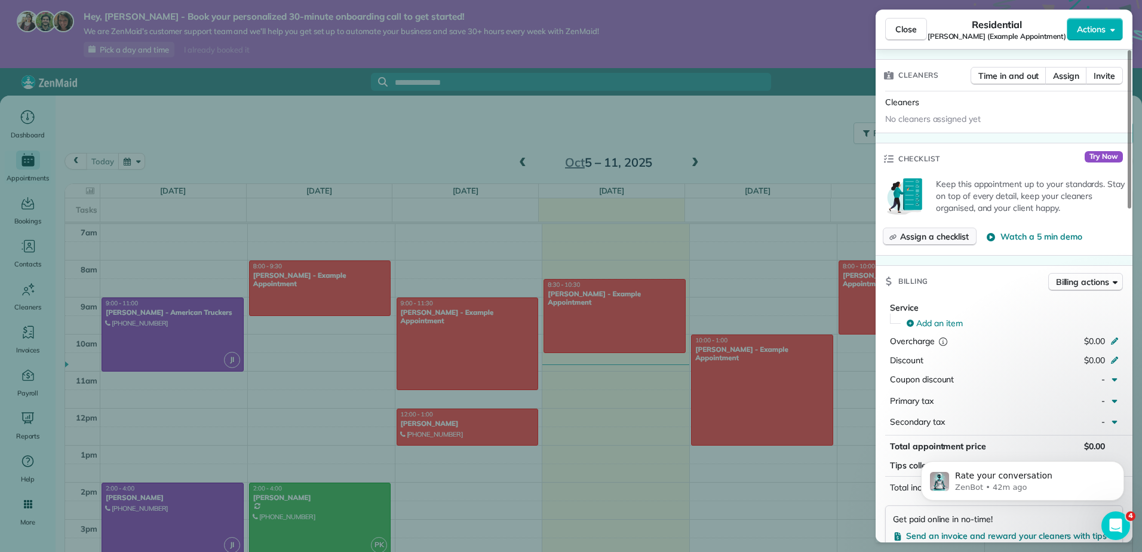
click at [937, 233] on span "Assign a checklist" at bounding box center [934, 237] width 69 height 12
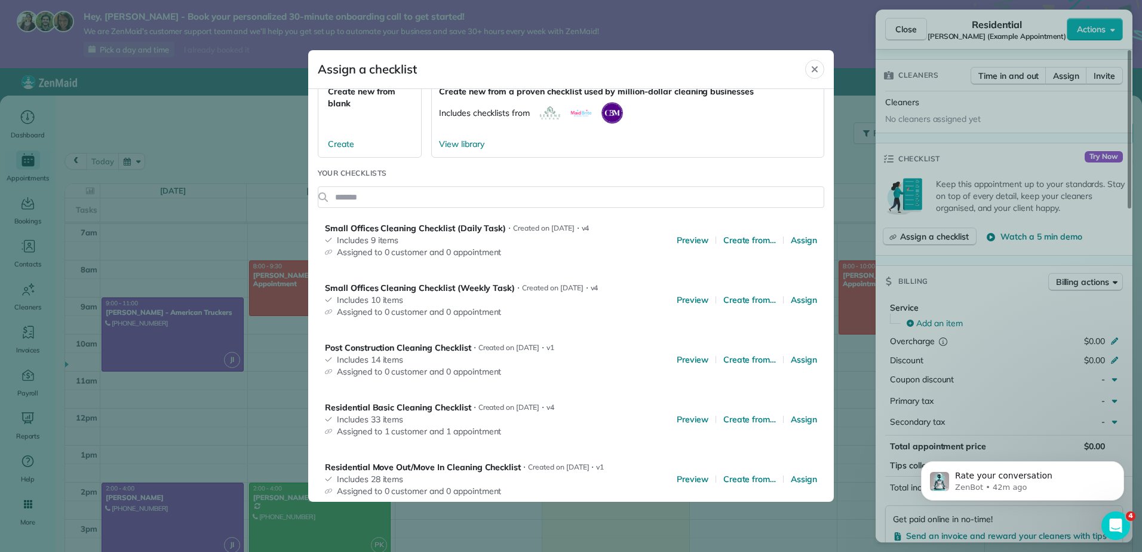
scroll to position [60, 0]
click at [677, 242] on span "Preview" at bounding box center [693, 242] width 32 height 12
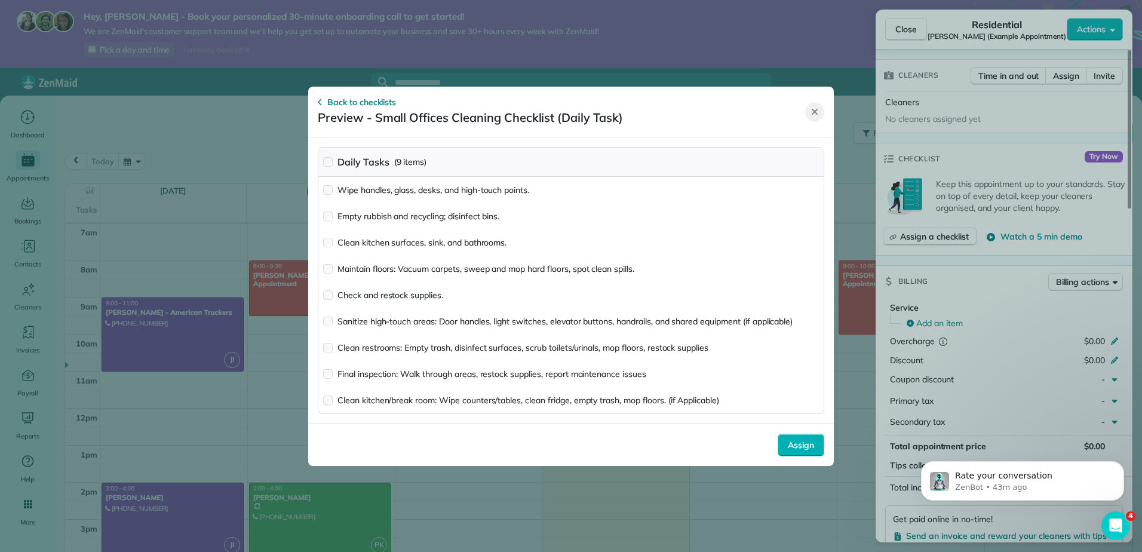
click at [815, 113] on icon "Close" at bounding box center [815, 112] width 10 height 10
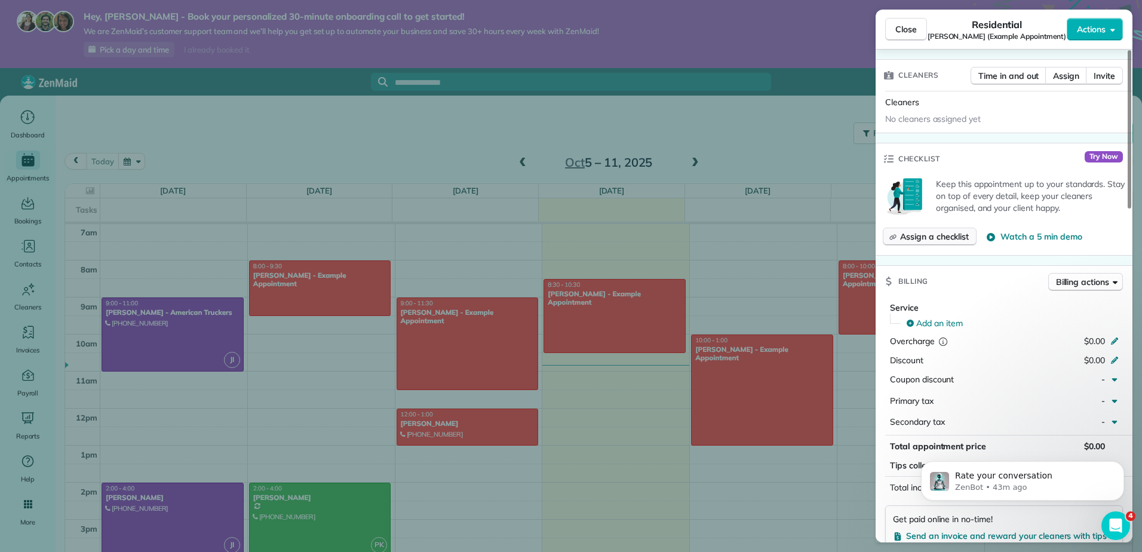
click at [938, 232] on span "Assign a checklist" at bounding box center [934, 237] width 69 height 12
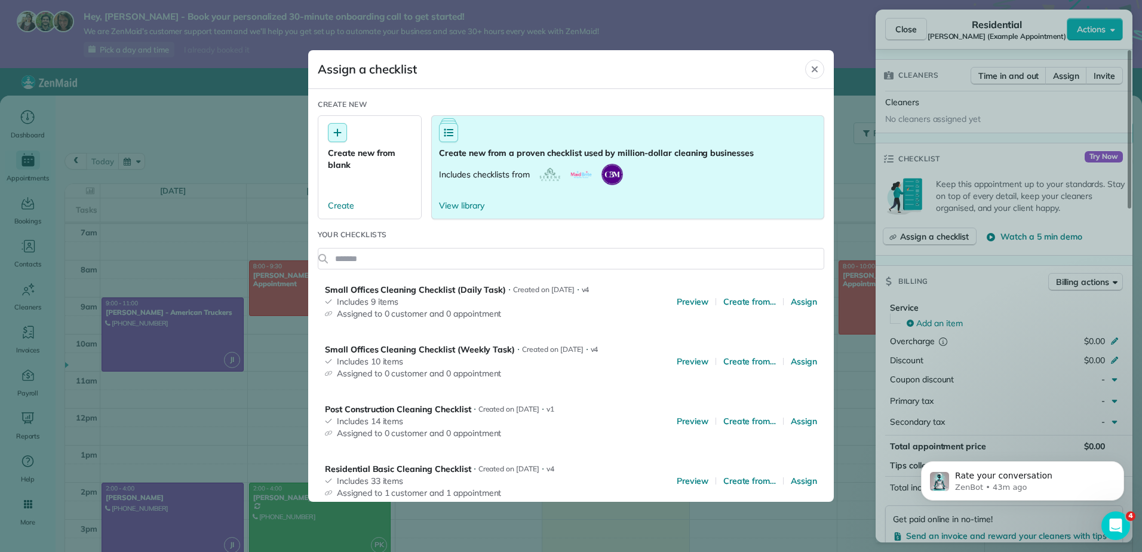
click at [488, 161] on button "Create new from a proven checklist used by million-dollar cleaning businesses I…" at bounding box center [627, 167] width 393 height 104
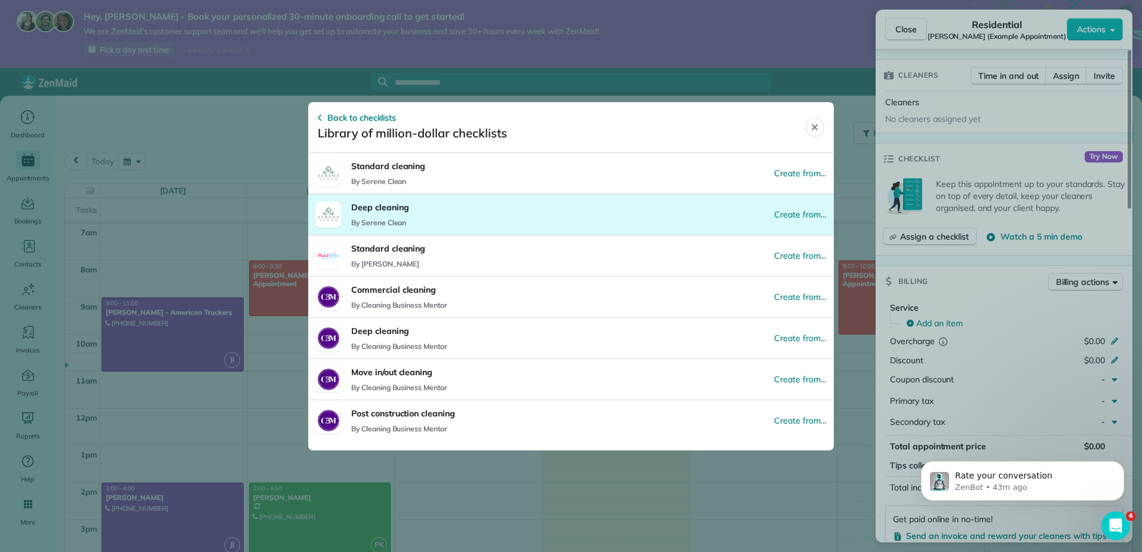
click at [382, 220] on p "By Serene Clean" at bounding box center [380, 223] width 58 height 10
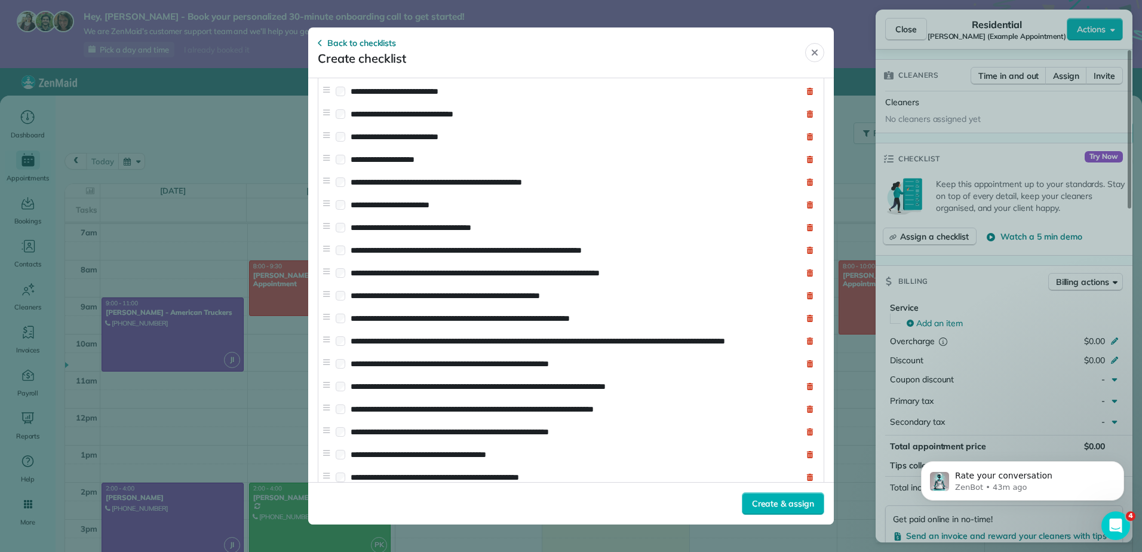
scroll to position [0, 0]
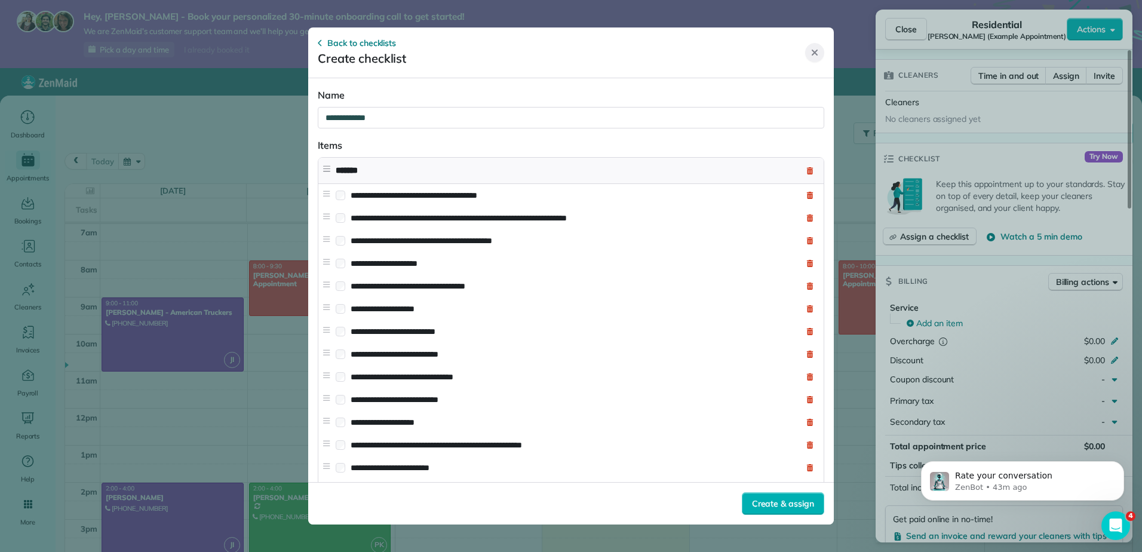
click at [816, 52] on icon "Close" at bounding box center [815, 53] width 6 height 6
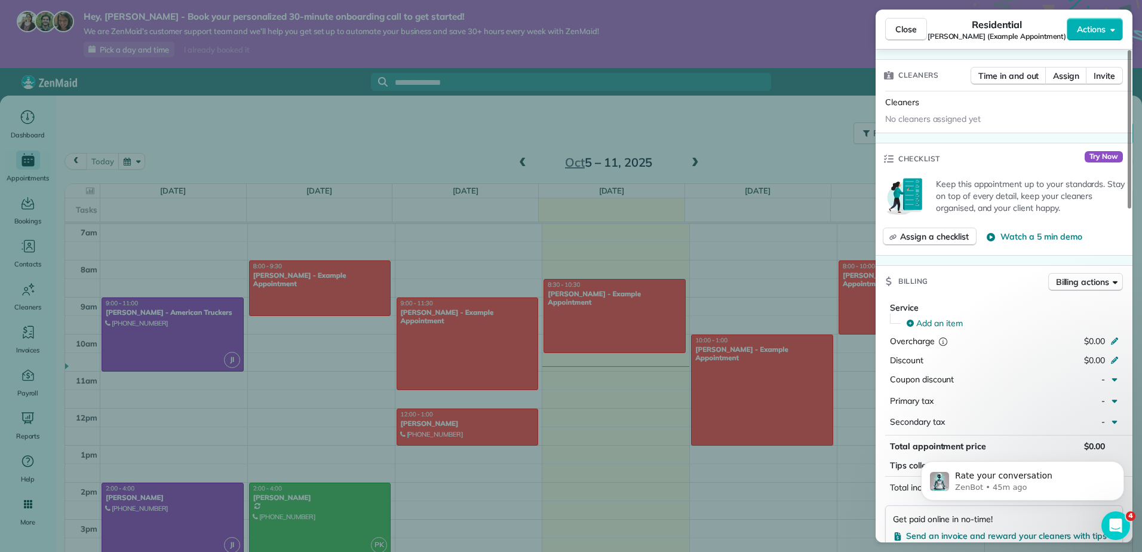
click at [317, 417] on div "Close Residential [PERSON_NAME] (Example Appointment) Actions Status Active [PE…" at bounding box center [571, 276] width 1142 height 552
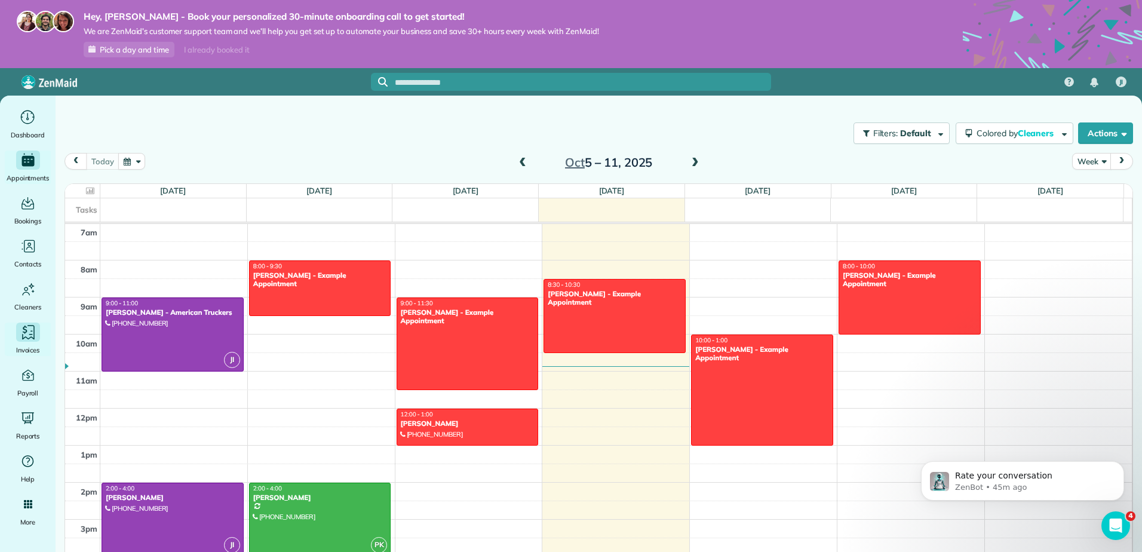
click at [24, 339] on icon "Main" at bounding box center [28, 333] width 18 height 18
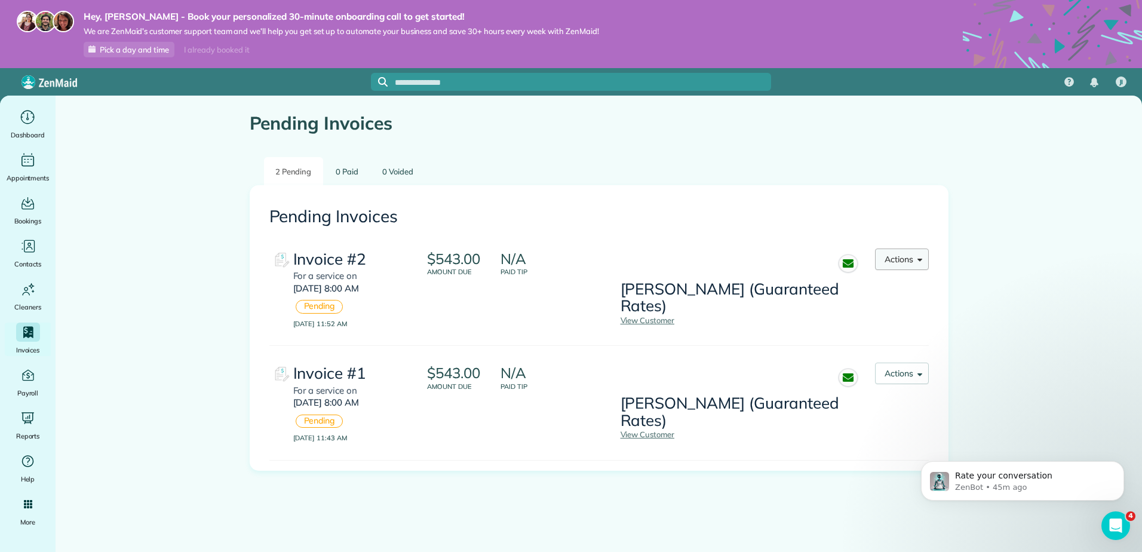
click at [921, 259] on span "button" at bounding box center [917, 258] width 9 height 9
click at [486, 326] on div "$543.00 Amount due" at bounding box center [456, 288] width 59 height 81
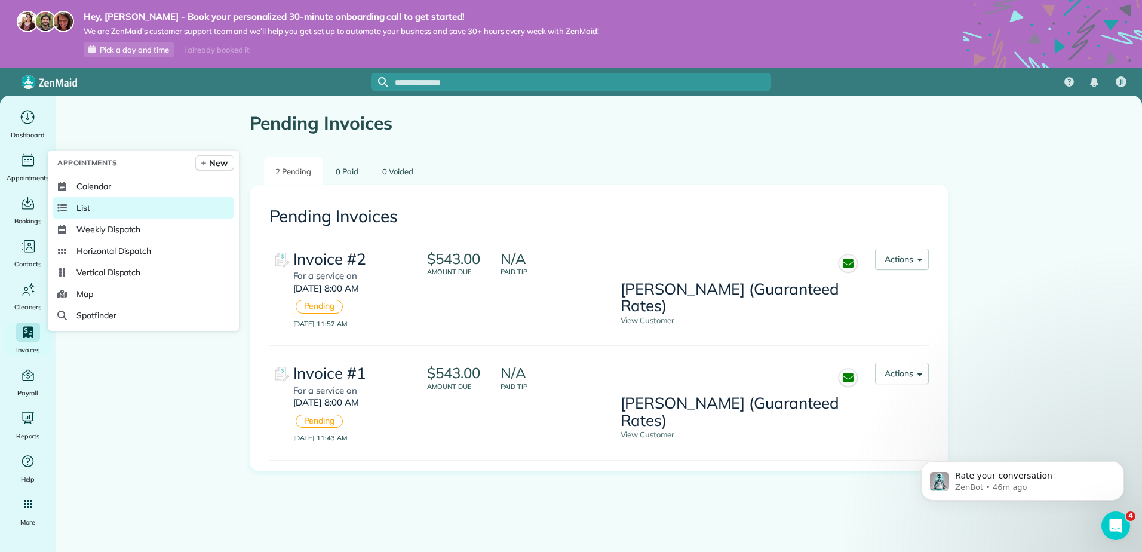
click at [88, 205] on span "List" at bounding box center [83, 208] width 14 height 12
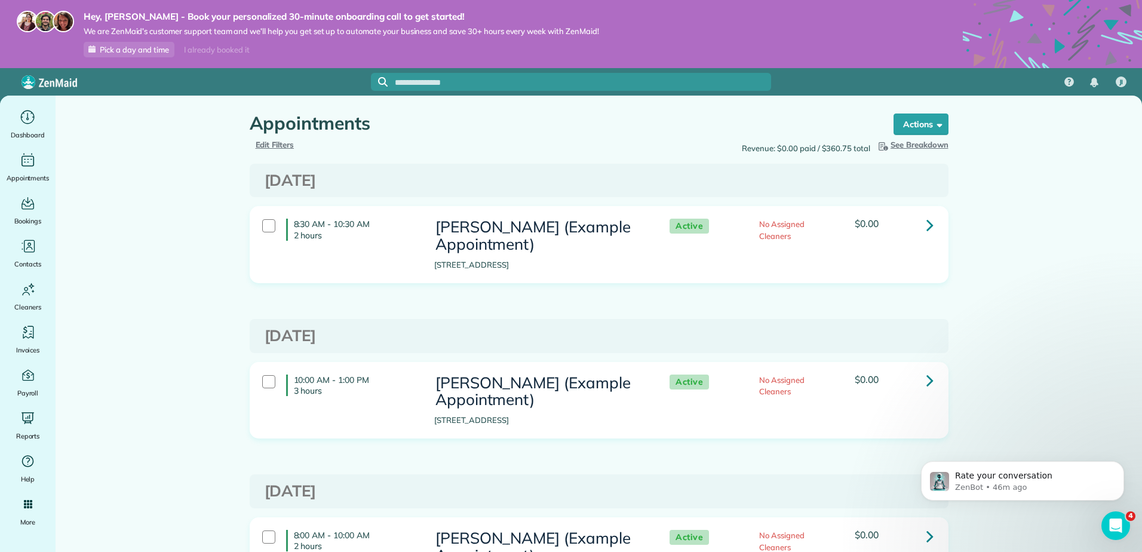
click at [918, 232] on link at bounding box center [930, 225] width 24 height 24
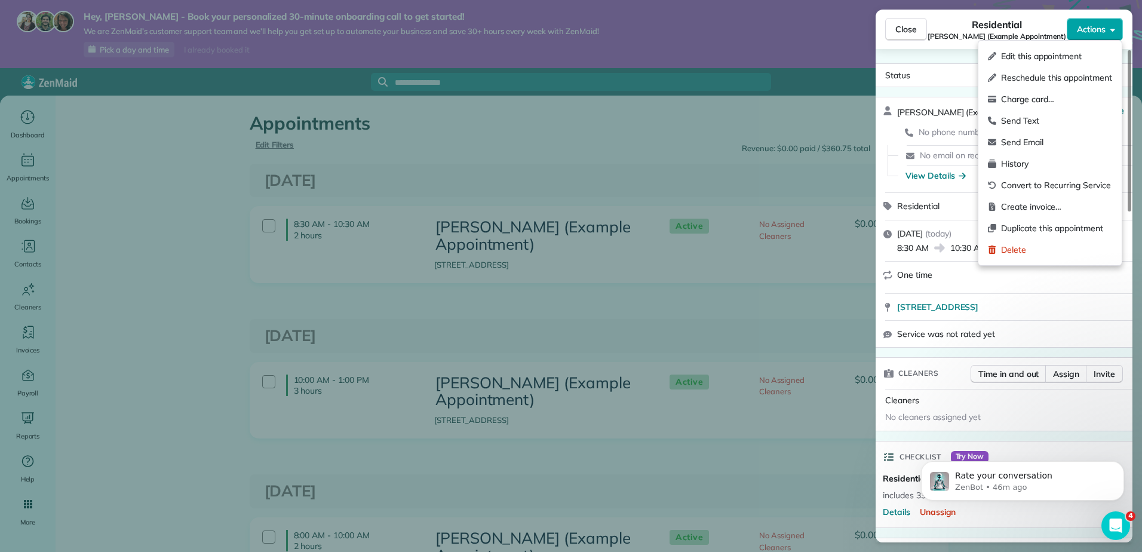
click at [1112, 30] on icon "button" at bounding box center [1112, 30] width 5 height 3
click at [903, 26] on span "Close" at bounding box center [906, 29] width 22 height 12
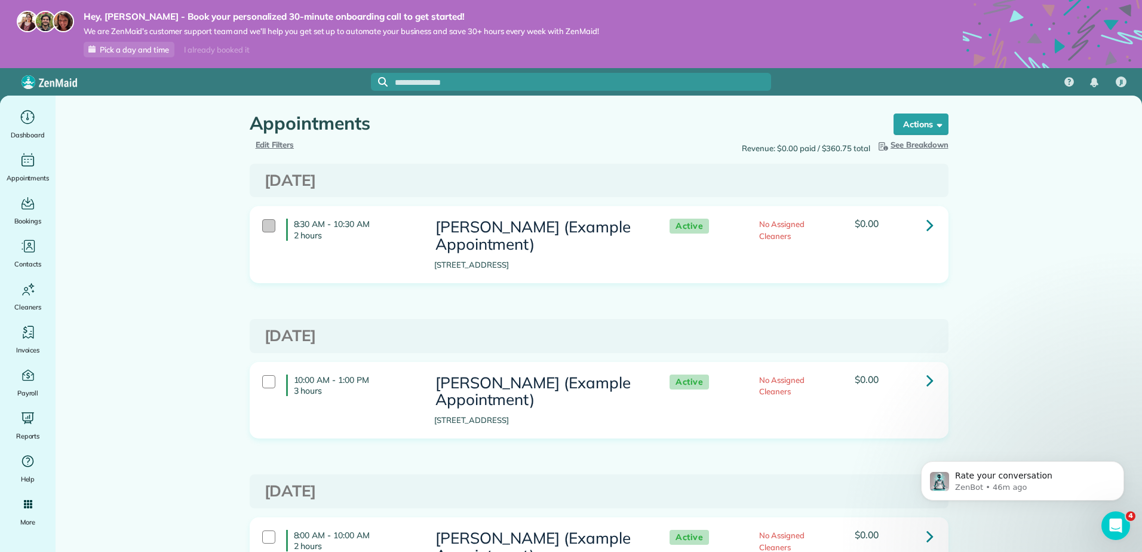
click at [262, 228] on div at bounding box center [268, 225] width 13 height 13
click at [935, 123] on span at bounding box center [937, 123] width 9 height 9
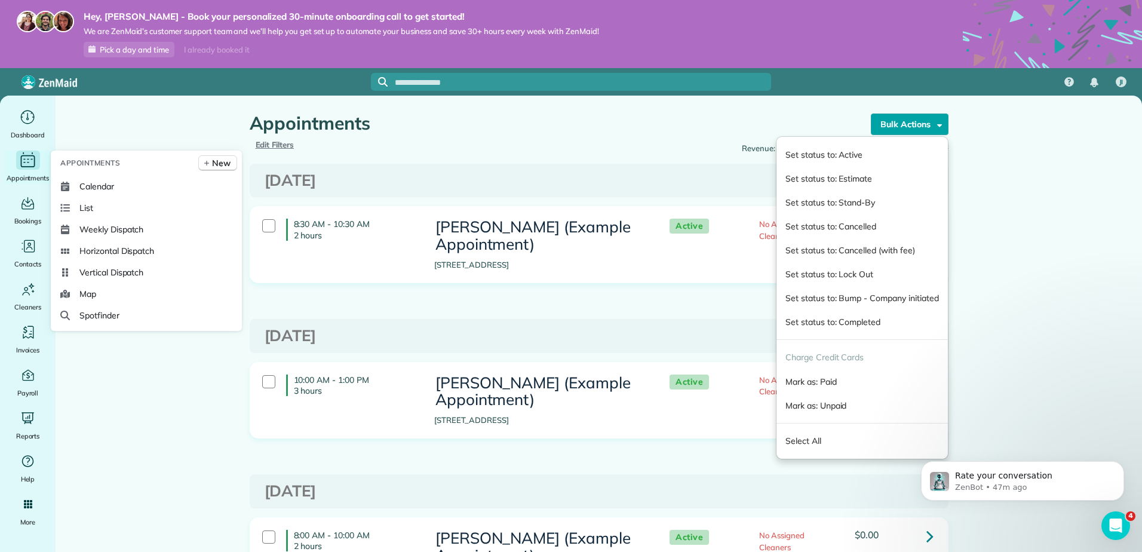
click at [15, 154] on div "Appointments" at bounding box center [28, 167] width 48 height 33
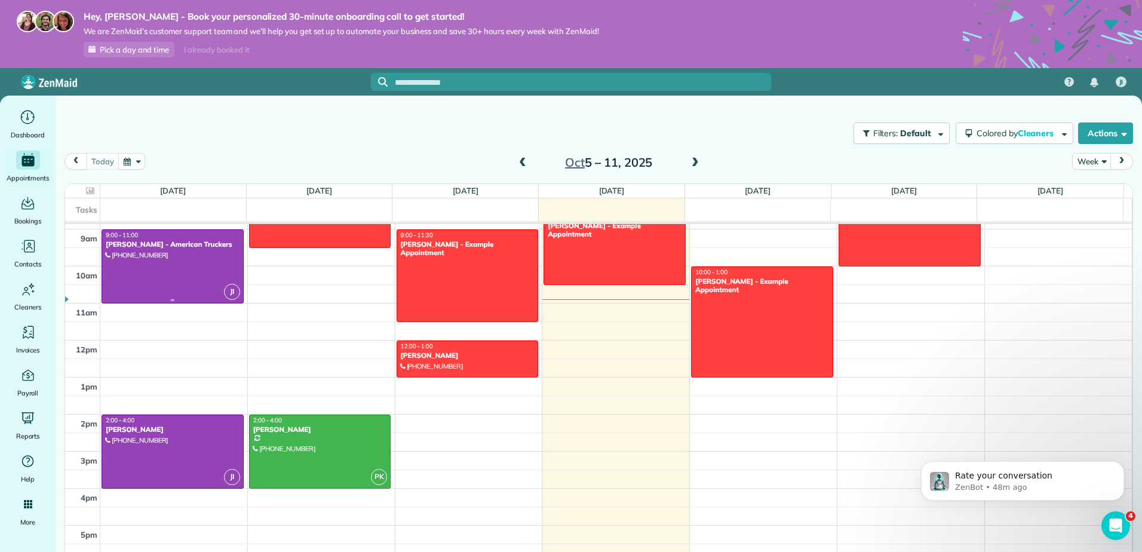
scroll to position [326, 0]
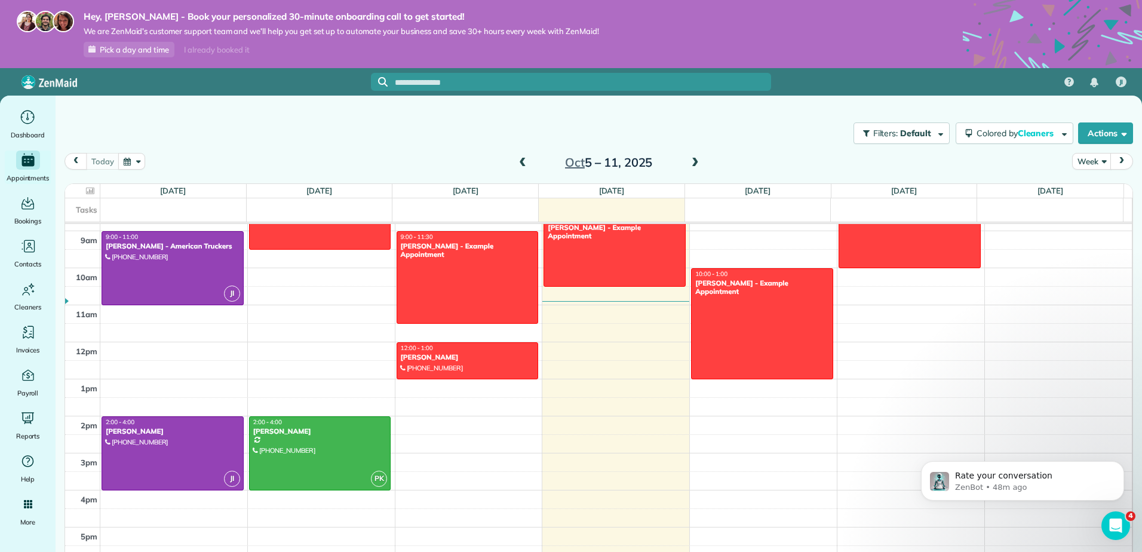
click at [695, 163] on span at bounding box center [695, 163] width 13 height 11
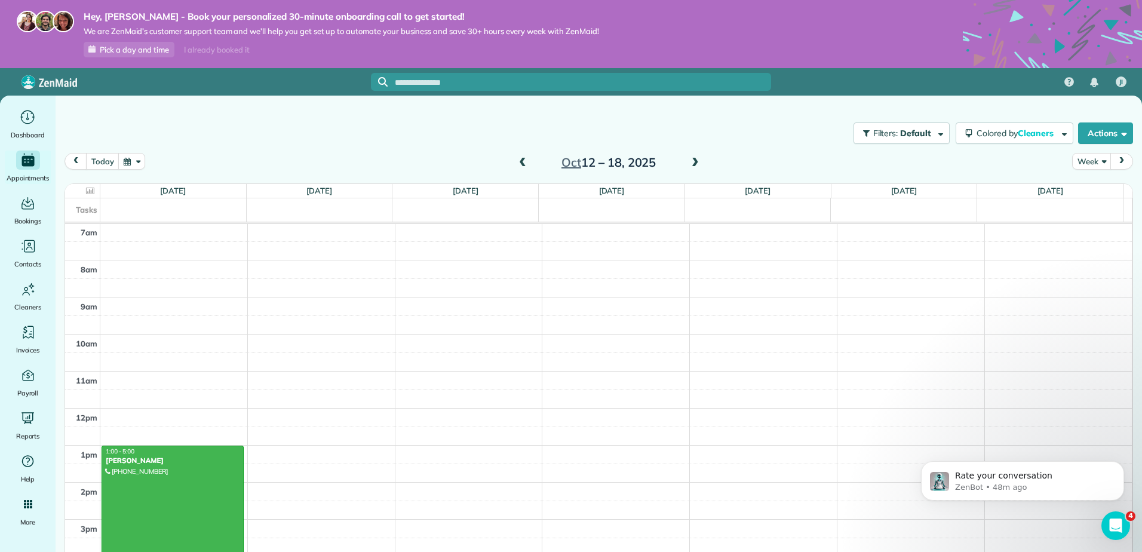
click at [168, 481] on div at bounding box center [172, 519] width 141 height 147
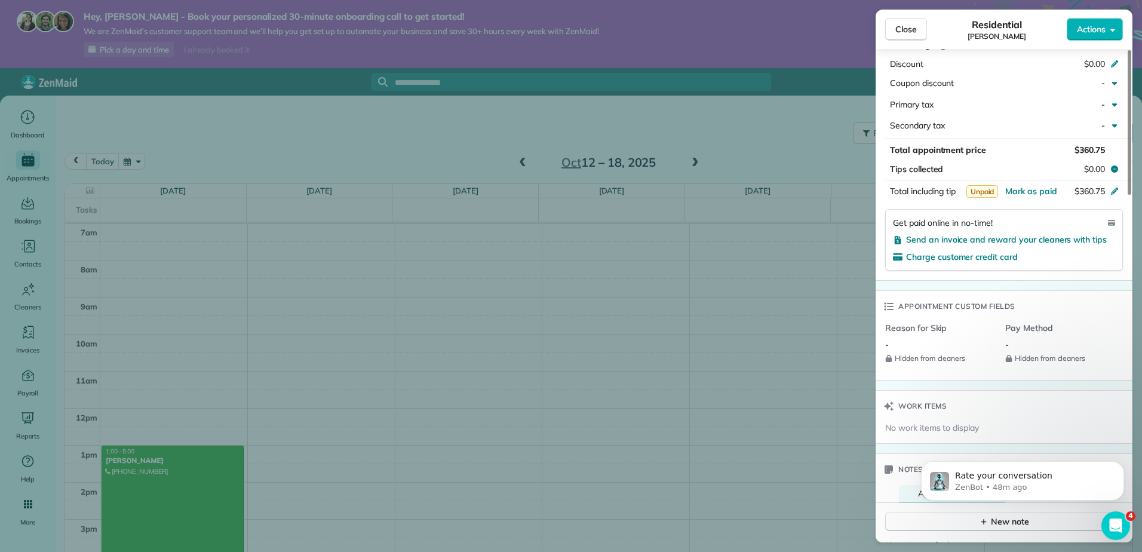
scroll to position [658, 0]
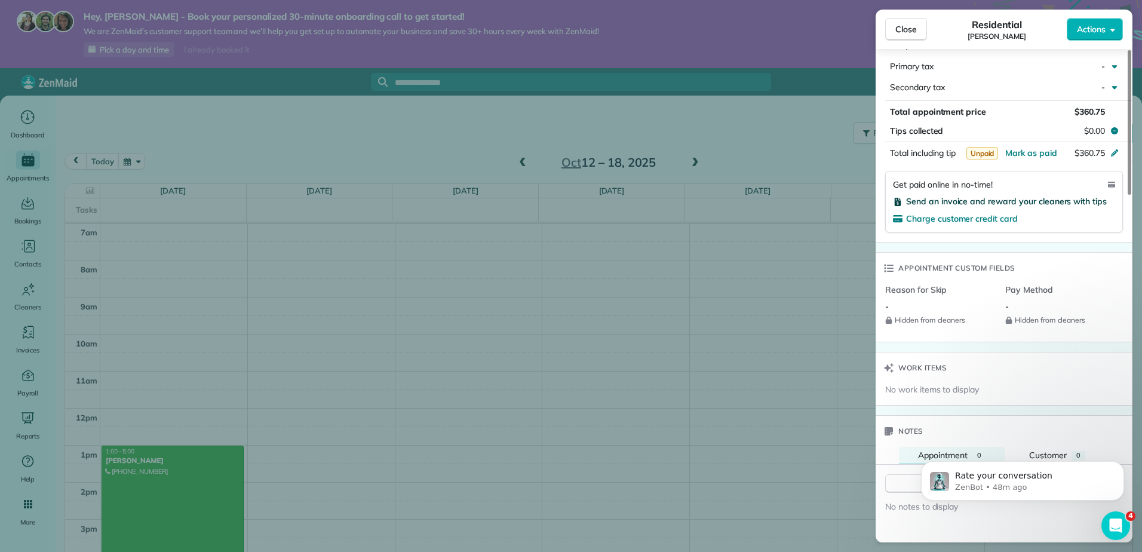
click at [1050, 196] on span "Send an invoice and reward your cleaners with tips" at bounding box center [1006, 201] width 201 height 11
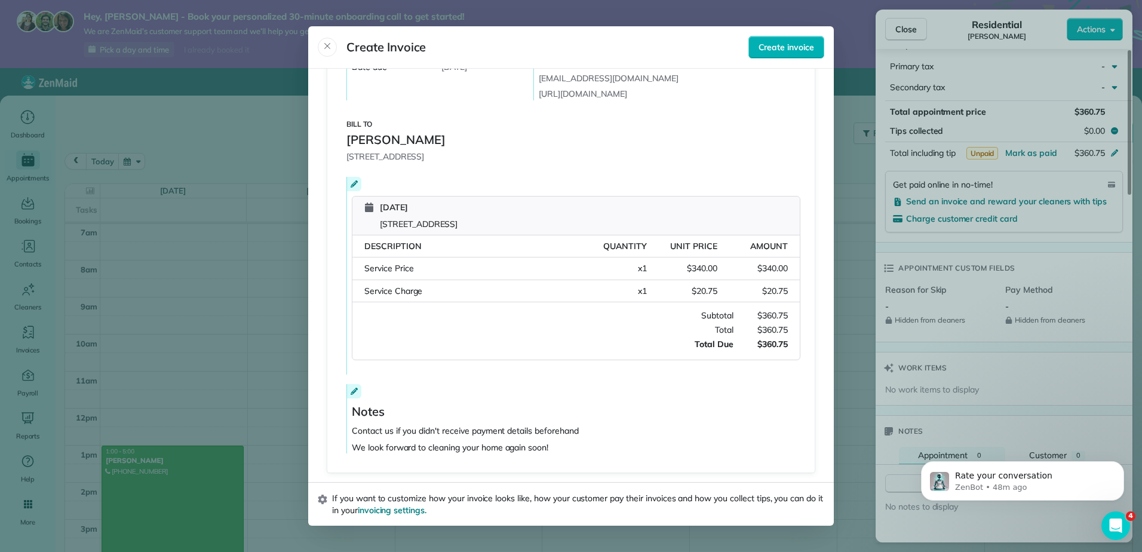
scroll to position [17, 0]
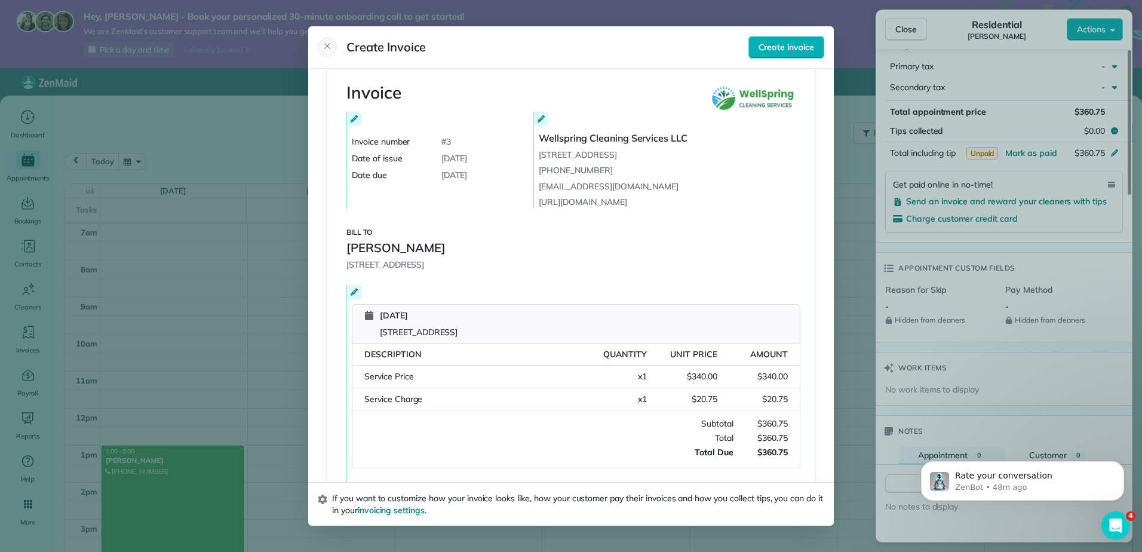
click at [325, 46] on icon "Close" at bounding box center [328, 46] width 10 height 10
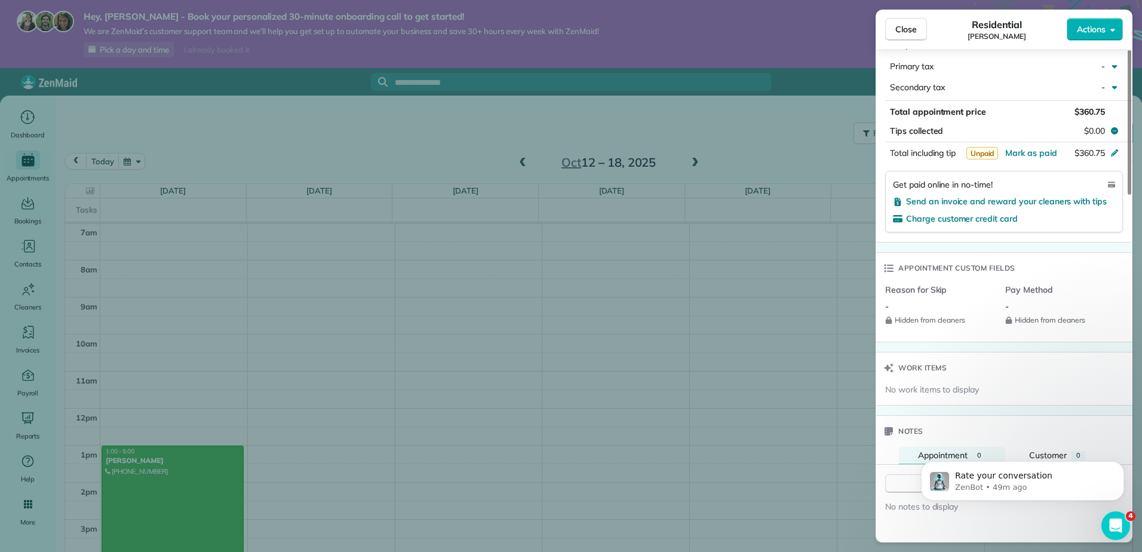
click at [698, 285] on div "Close Residential [PERSON_NAME] Actions Status Active [PERSON_NAME] · Open prof…" at bounding box center [571, 276] width 1142 height 552
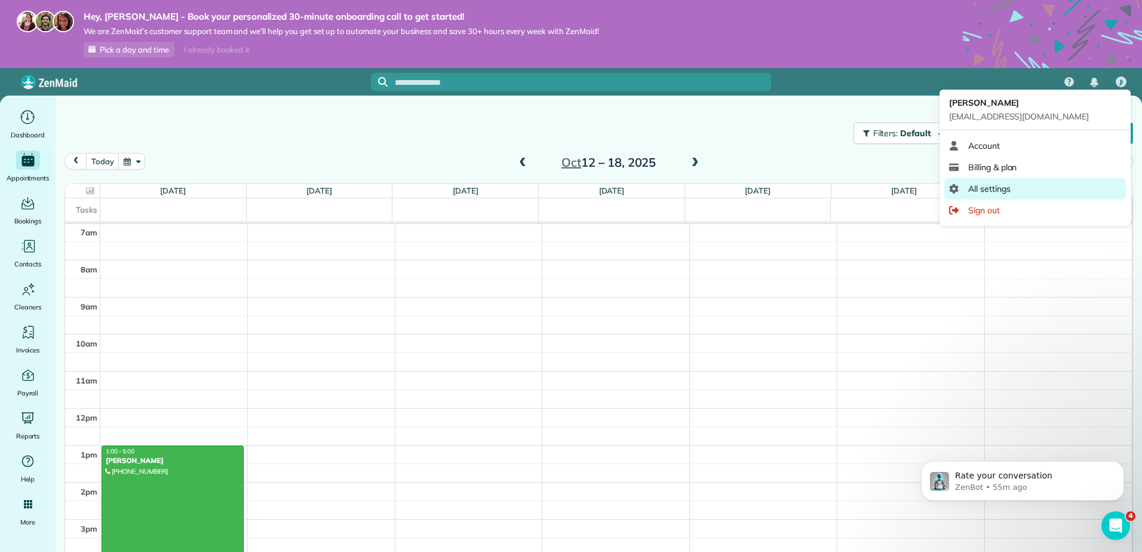
click at [1003, 188] on span "All settings" at bounding box center [989, 189] width 42 height 12
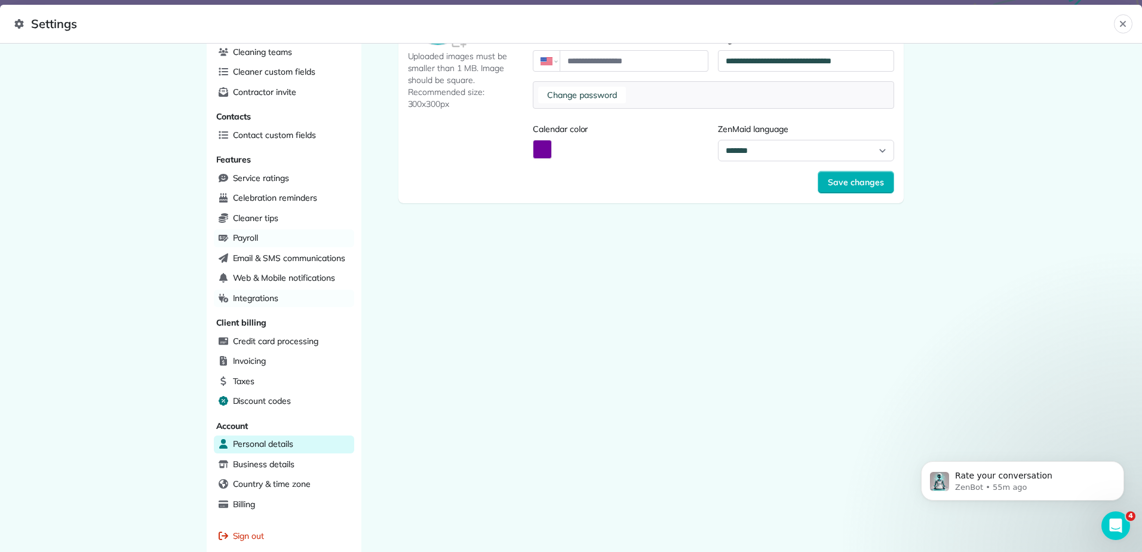
scroll to position [222, 0]
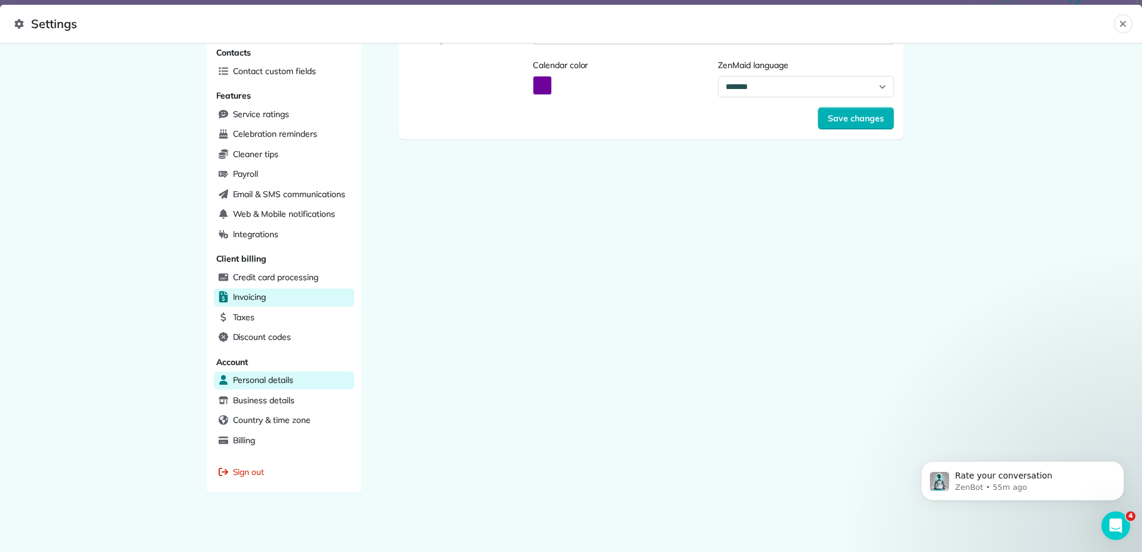
click at [248, 299] on span "Invoicing" at bounding box center [249, 297] width 33 height 12
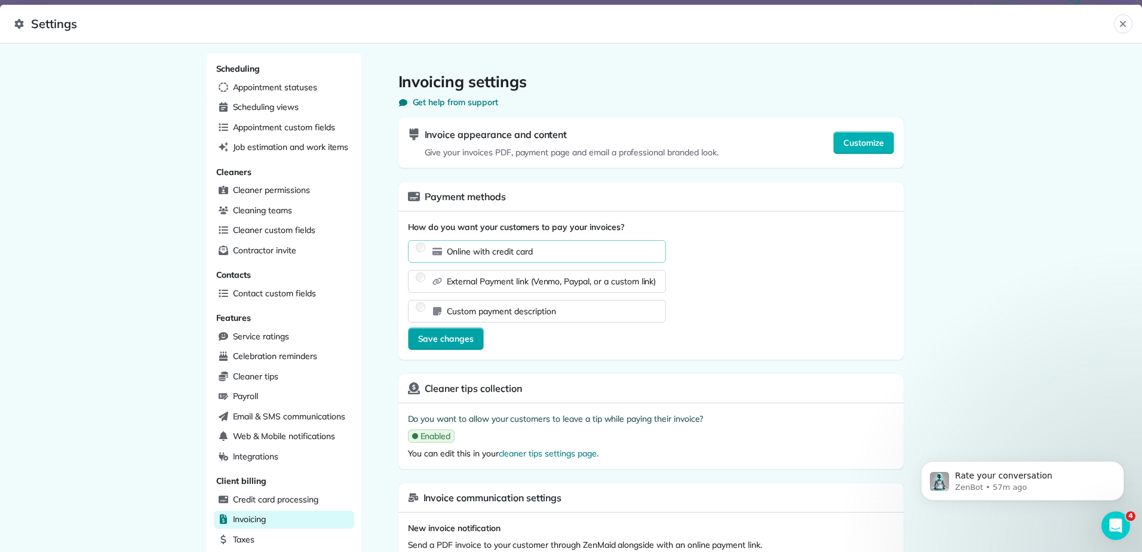
click at [432, 342] on span "Save changes" at bounding box center [446, 339] width 56 height 12
click at [1117, 23] on button "Close" at bounding box center [1123, 23] width 19 height 19
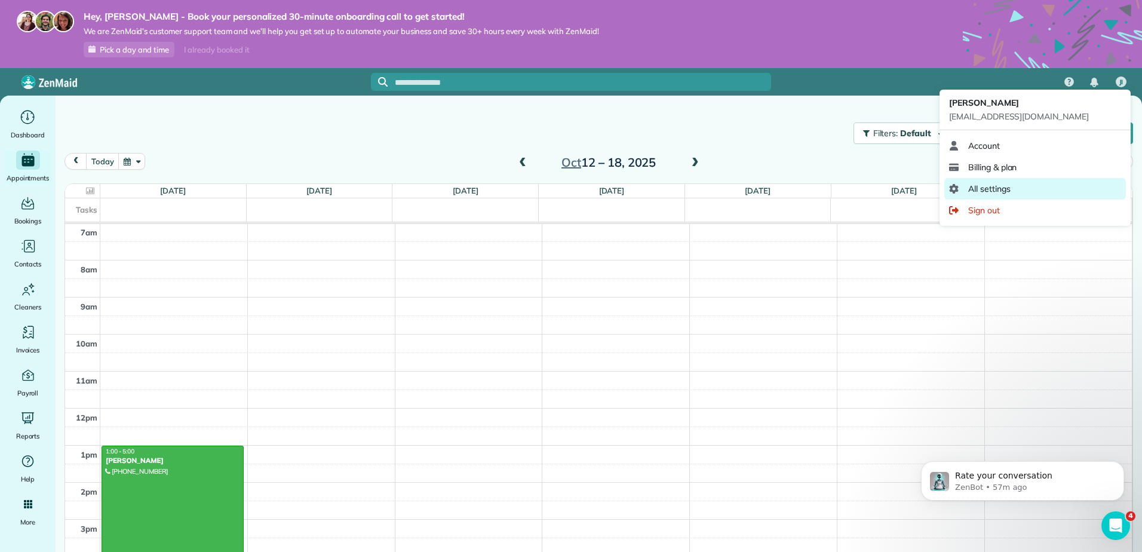
click at [1000, 181] on link "All settings" at bounding box center [1035, 189] width 182 height 22
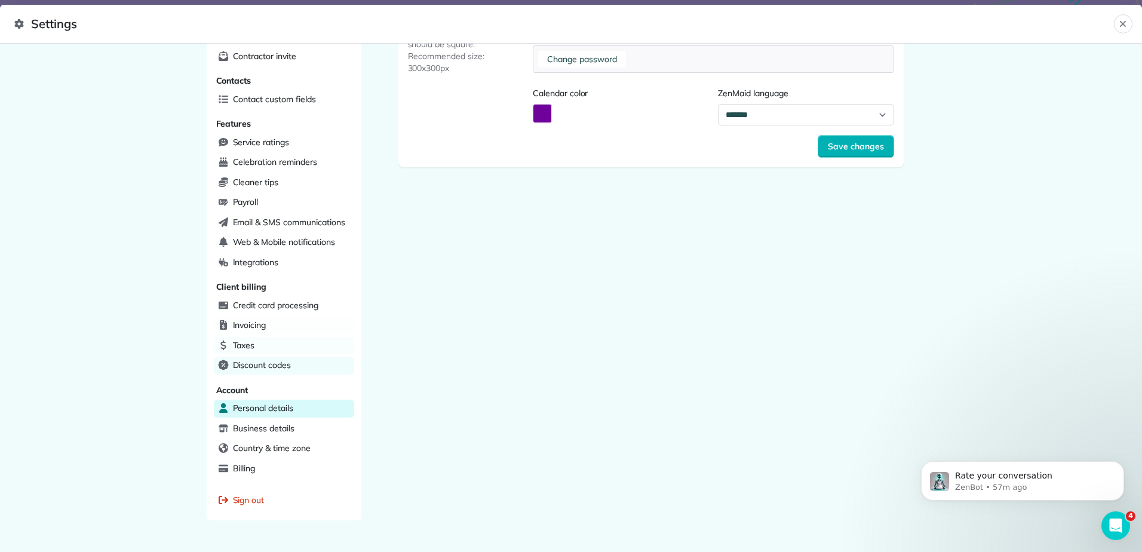
scroll to position [222, 0]
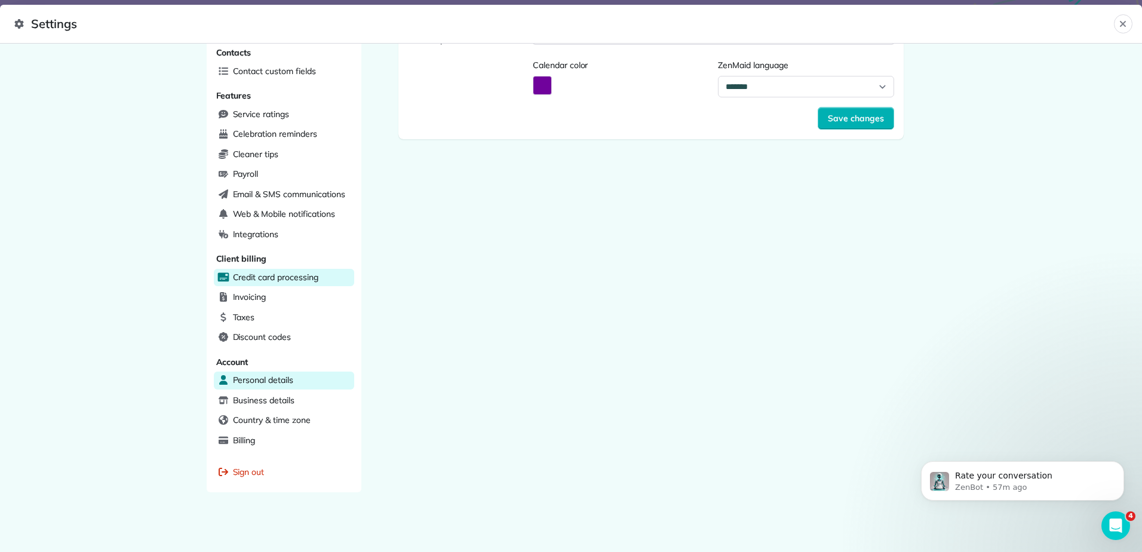
click at [274, 280] on span "Credit card processing" at bounding box center [275, 277] width 85 height 12
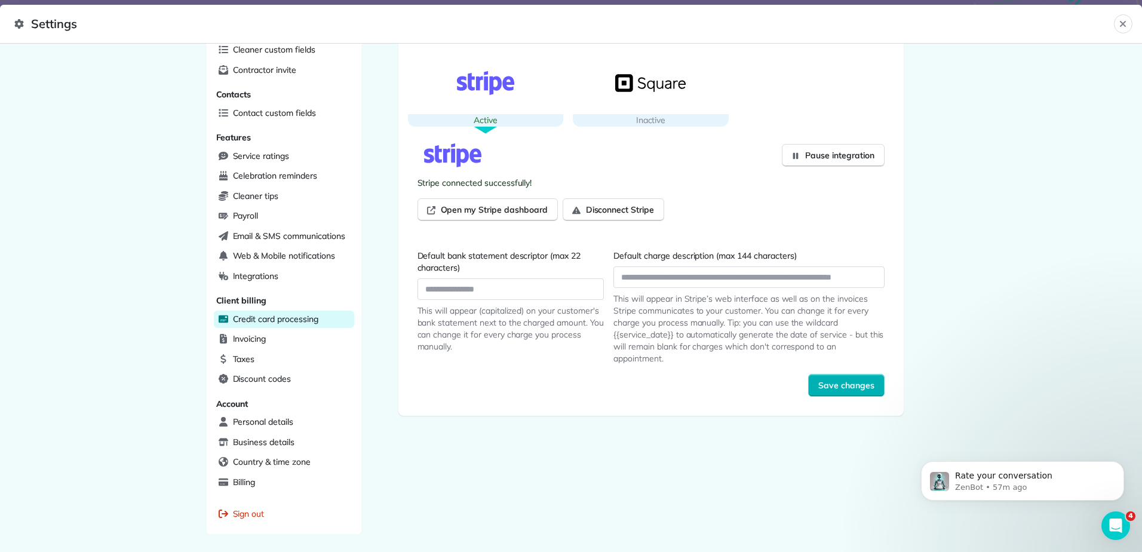
scroll to position [222, 0]
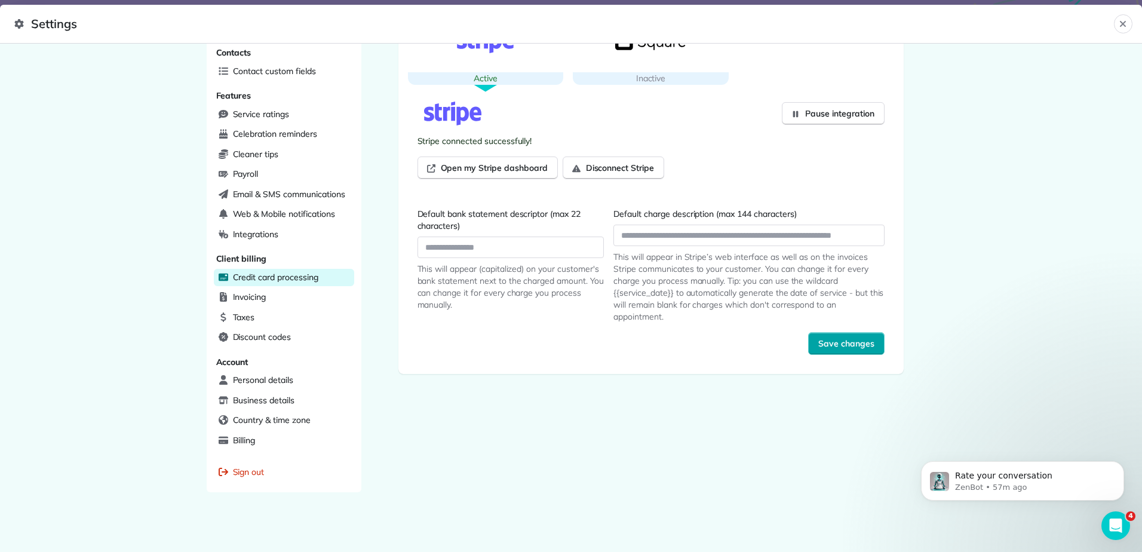
click at [812, 347] on button "Save changes" at bounding box center [846, 343] width 76 height 23
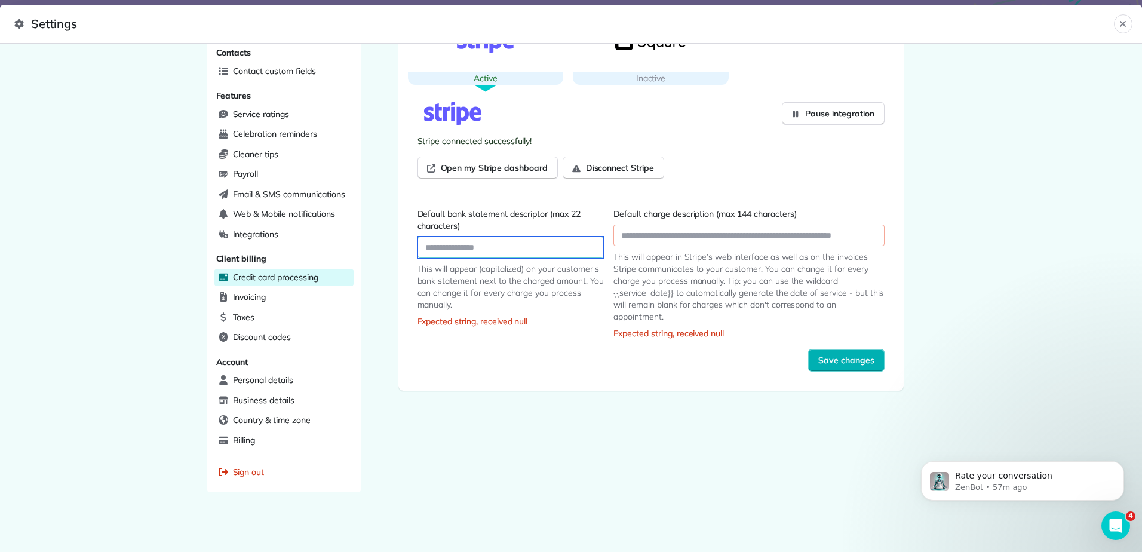
click at [495, 244] on input "Default bank statement descriptor (max 22 characters)" at bounding box center [511, 248] width 186 height 22
type input "**********"
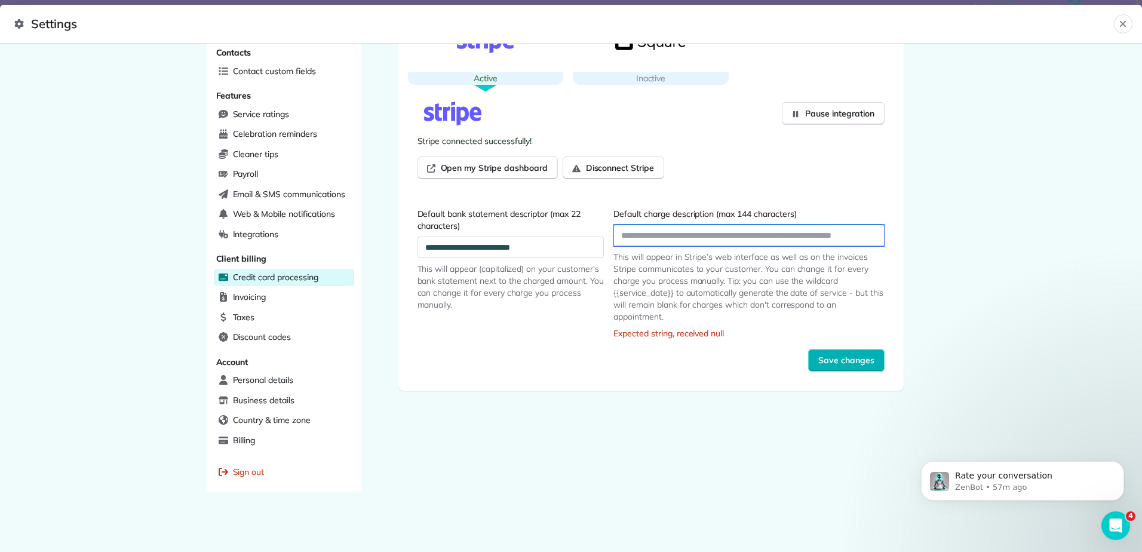
click at [728, 237] on input "Default charge description (max 144 characters)" at bounding box center [748, 236] width 269 height 22
click at [812, 359] on button "Save changes" at bounding box center [846, 360] width 76 height 23
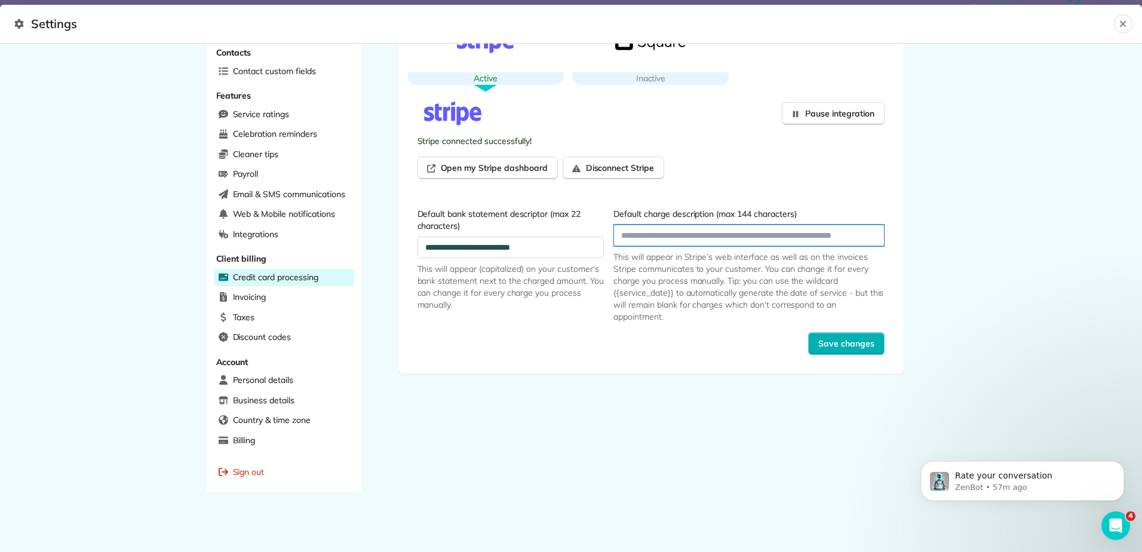
click at [682, 234] on input "Default charge description (max 144 characters)" at bounding box center [748, 236] width 269 height 22
type input "**********"
click at [809, 340] on button "Save changes" at bounding box center [846, 343] width 76 height 23
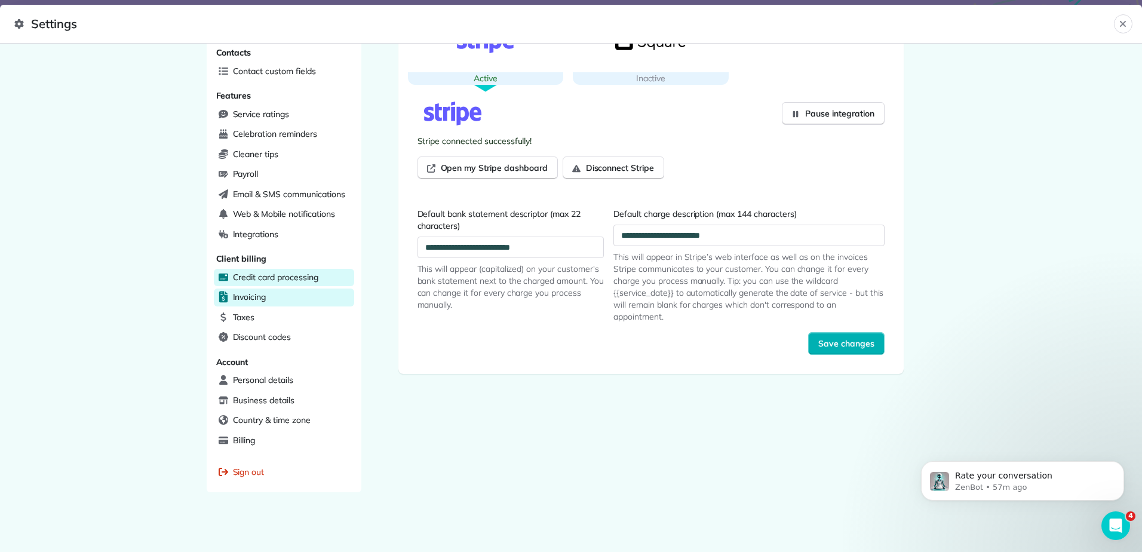
click at [252, 299] on span "Invoicing" at bounding box center [249, 297] width 33 height 12
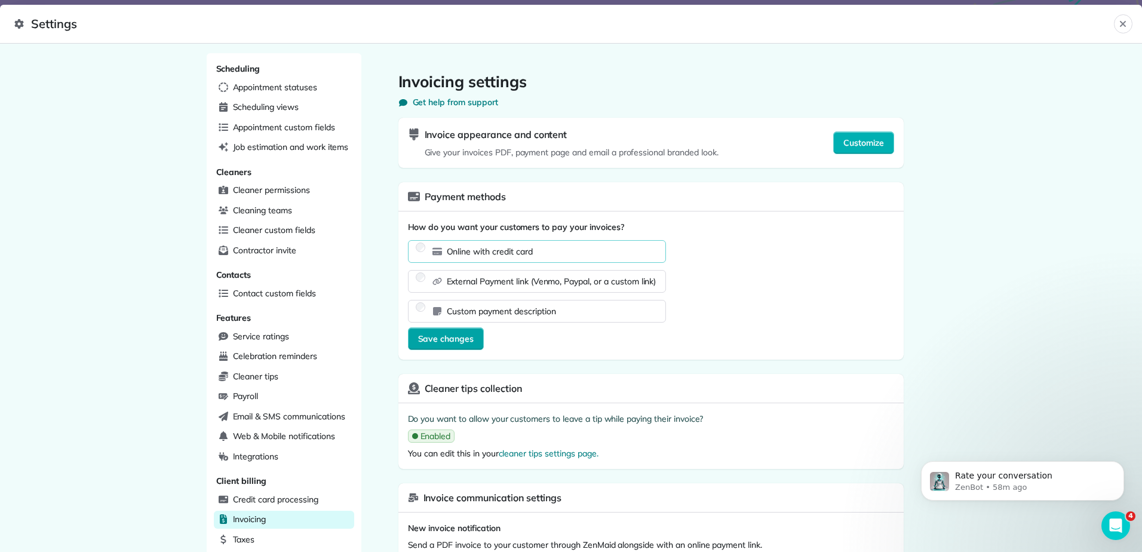
click at [454, 341] on span "Save changes" at bounding box center [446, 339] width 56 height 12
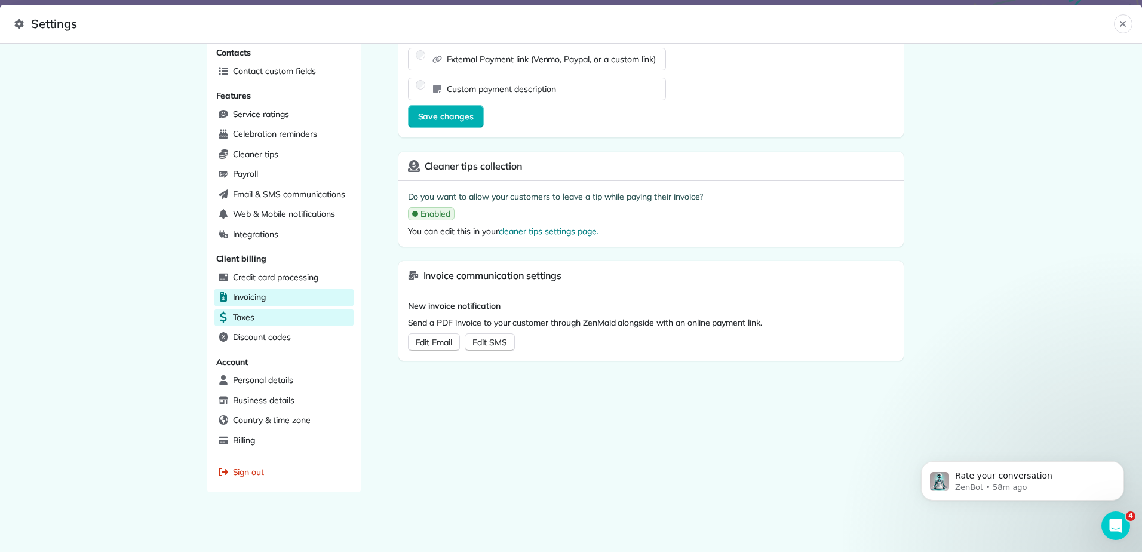
click at [245, 315] on span "Taxes" at bounding box center [244, 317] width 22 height 12
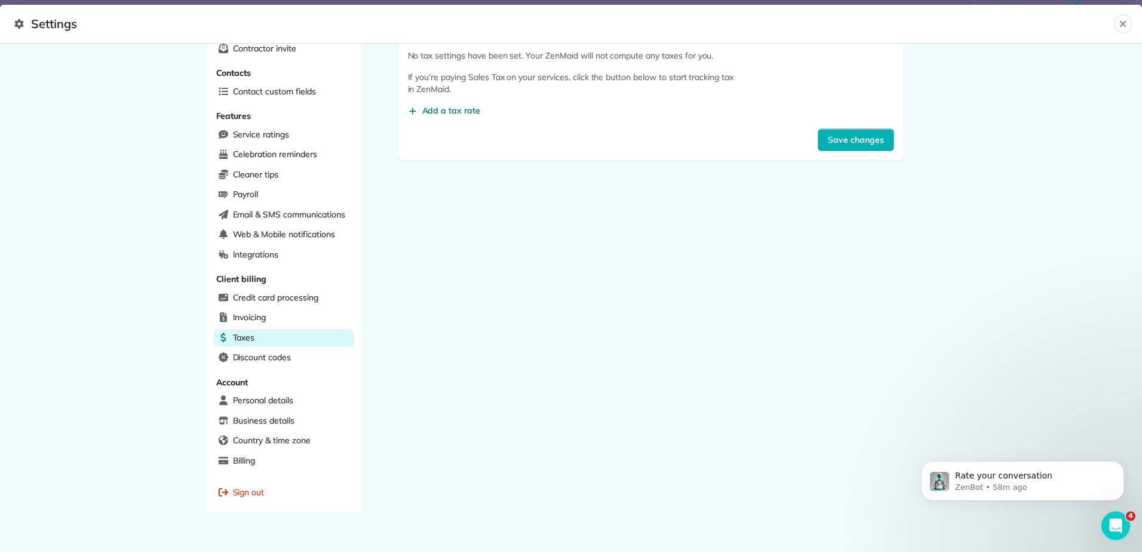
scroll to position [222, 0]
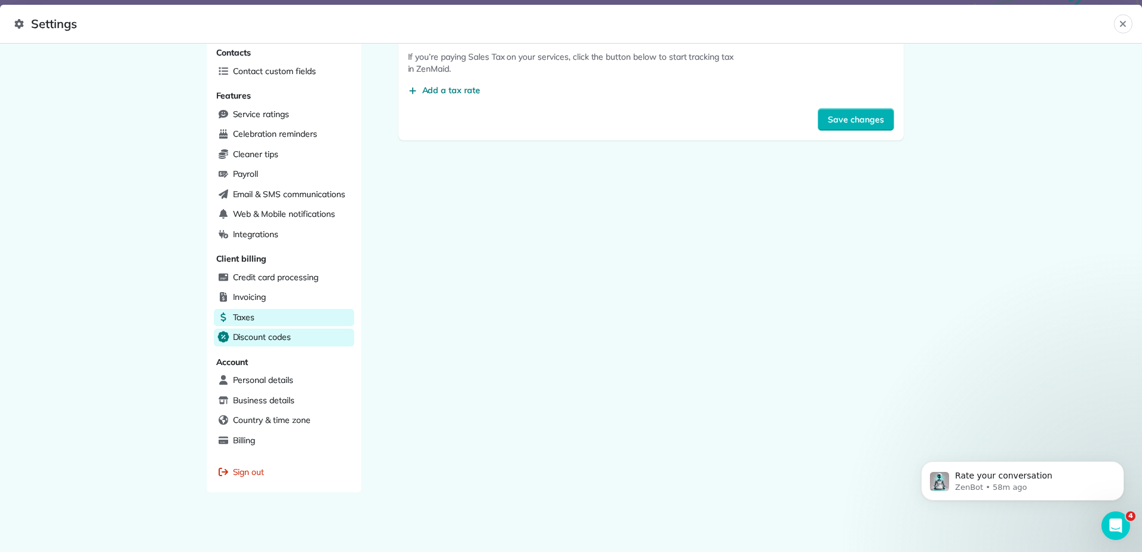
click at [272, 336] on span "Discount codes" at bounding box center [262, 337] width 58 height 12
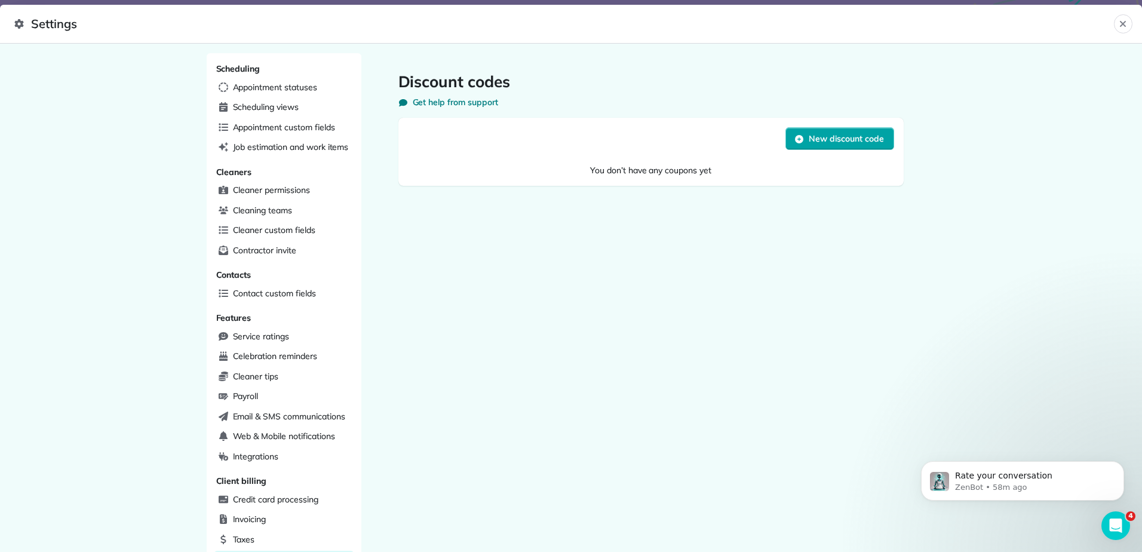
click at [830, 140] on span "New discount code" at bounding box center [846, 139] width 75 height 12
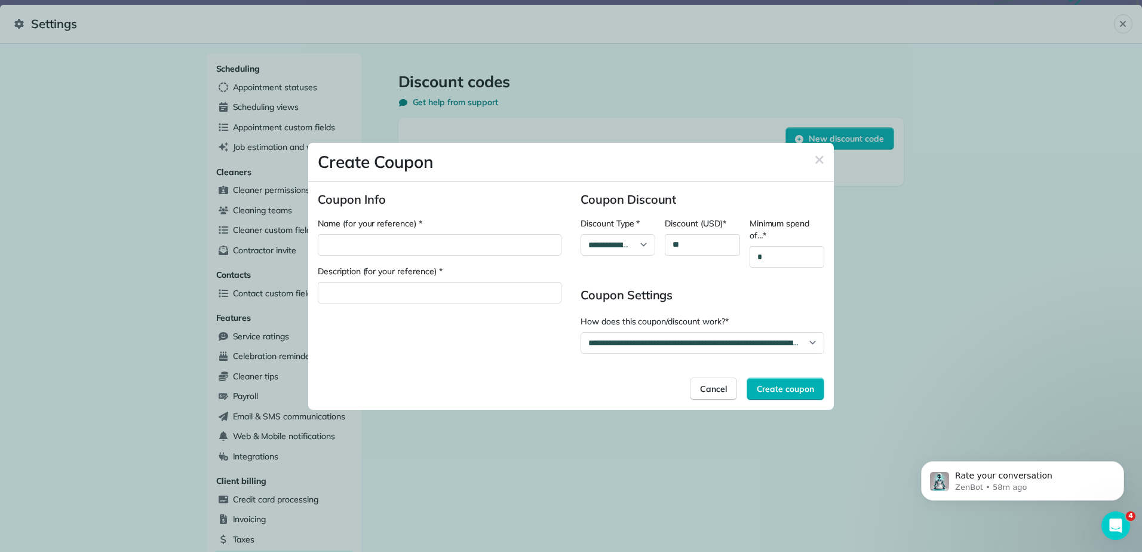
click at [826, 155] on div "Create Coupon" at bounding box center [571, 162] width 526 height 38
click at [786, 383] on span "Create coupon" at bounding box center [786, 389] width 58 height 12
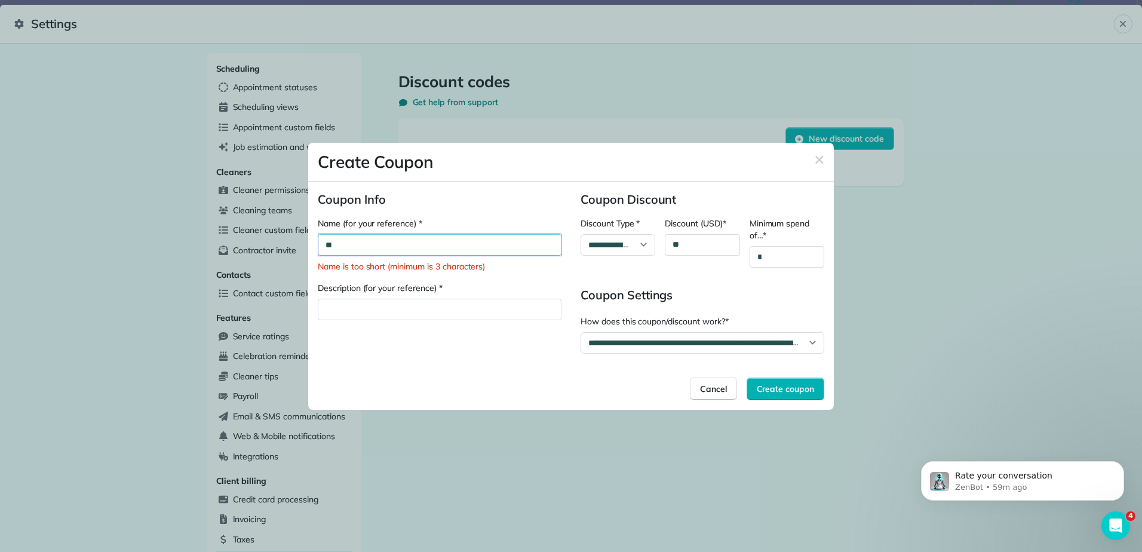
type div "*"
click at [820, 160] on icon "button" at bounding box center [819, 160] width 8 height 8
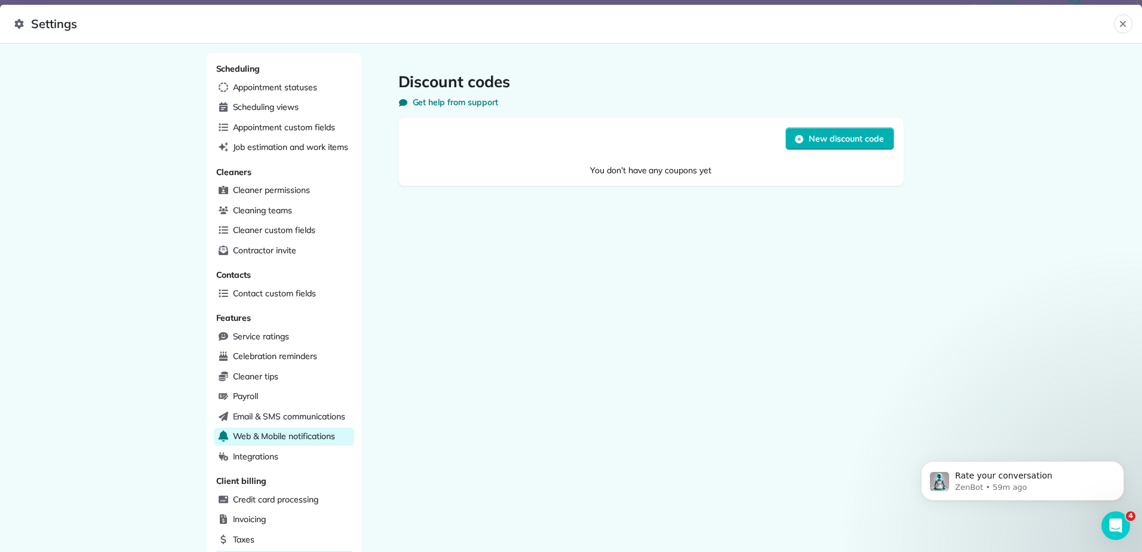
click at [278, 440] on span "Web & Mobile notifications" at bounding box center [284, 436] width 102 height 12
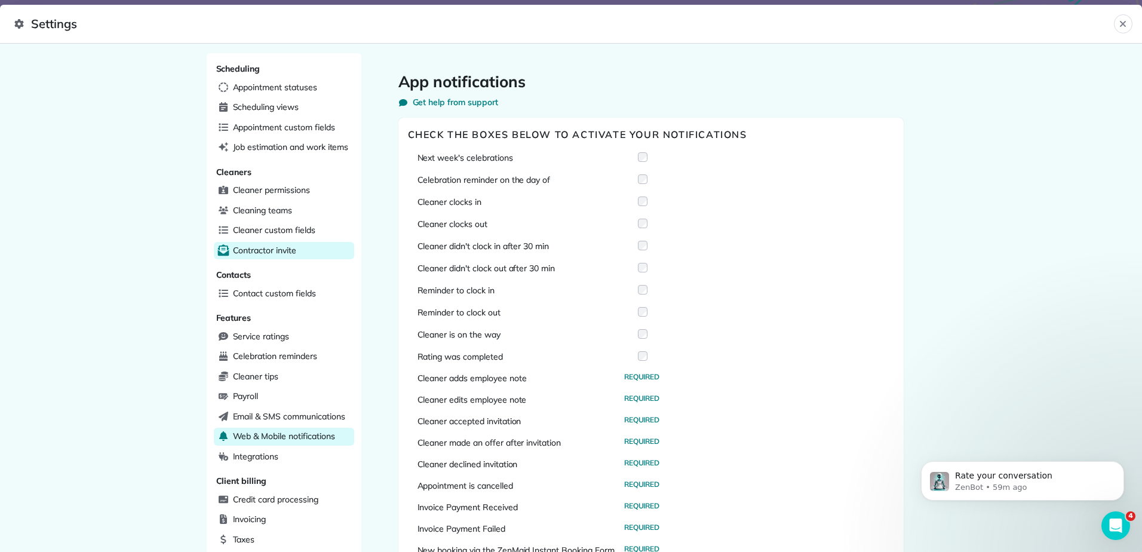
click at [251, 255] on span "Contractor invite" at bounding box center [264, 250] width 63 height 12
